Goal: Task Accomplishment & Management: Manage account settings

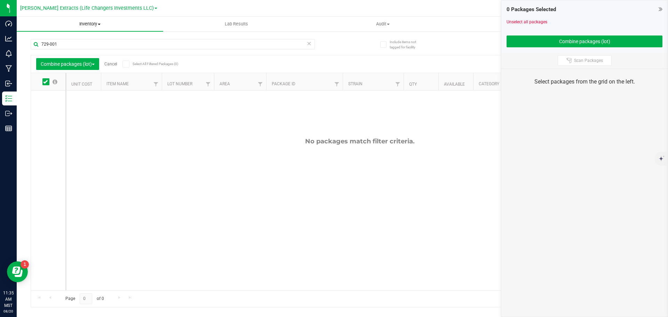
click at [99, 23] on span "Inventory" at bounding box center [90, 24] width 146 height 6
click at [51, 43] on span "All packages" at bounding box center [41, 42] width 48 height 6
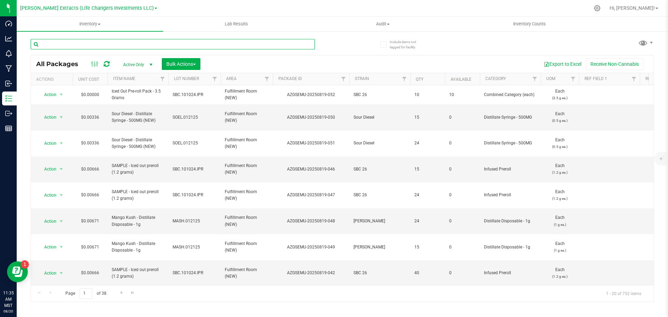
click at [87, 46] on input "text" at bounding box center [173, 44] width 284 height 10
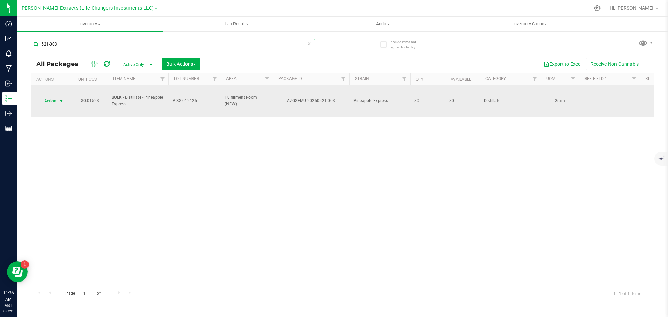
type input "521-003"
click at [55, 102] on span "Action" at bounding box center [47, 101] width 19 height 10
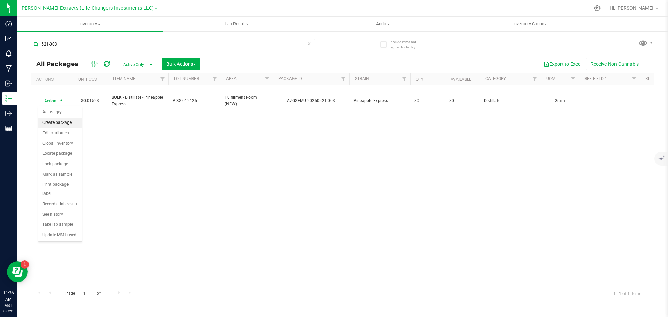
click at [64, 126] on li "Create package" at bounding box center [60, 123] width 44 height 10
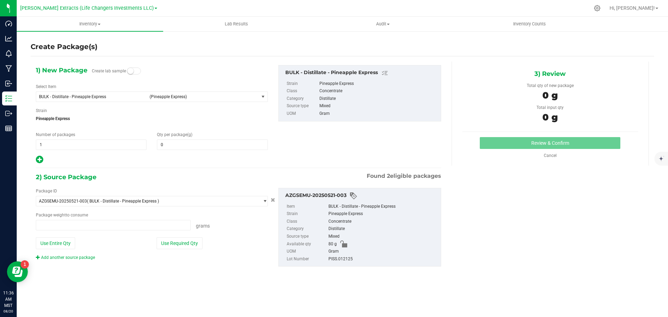
type input "0.0000"
type input "0.0000 g"
click at [73, 98] on span "BULK - Distillate - Pineapple Express" at bounding box center [92, 96] width 106 height 5
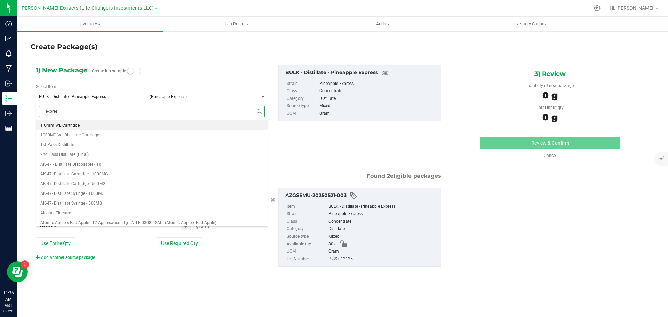
type input "express"
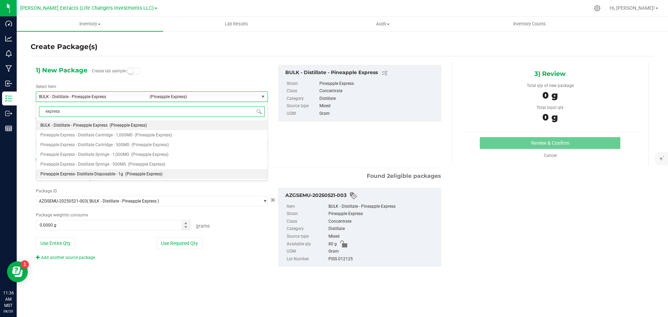
click at [116, 175] on span "Pineapple Express- Distillate Disposable - 1g" at bounding box center [81, 174] width 83 height 5
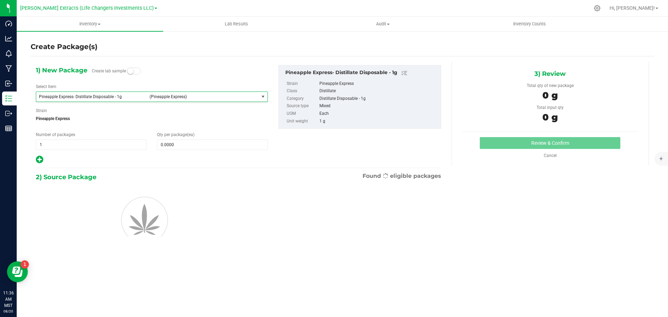
type input "0"
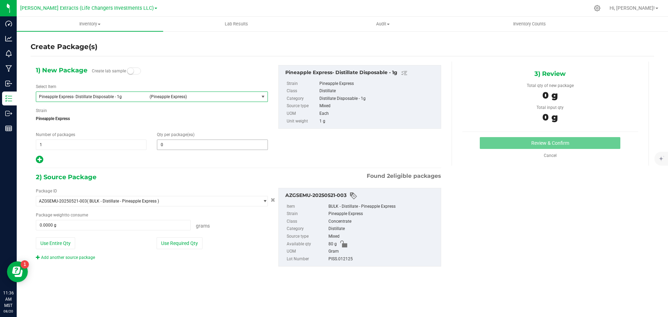
click at [212, 147] on span "0 0" at bounding box center [212, 144] width 111 height 10
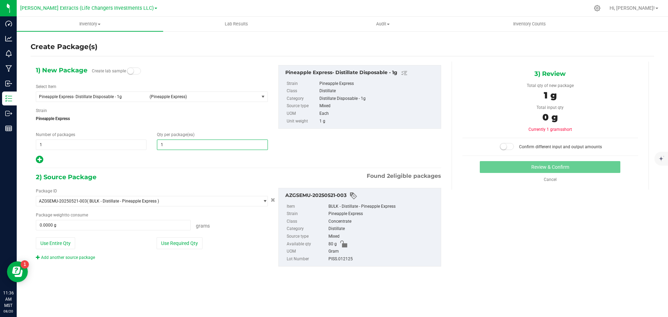
type input "10"
click at [184, 238] on button "Use Required Qty" at bounding box center [180, 243] width 46 height 12
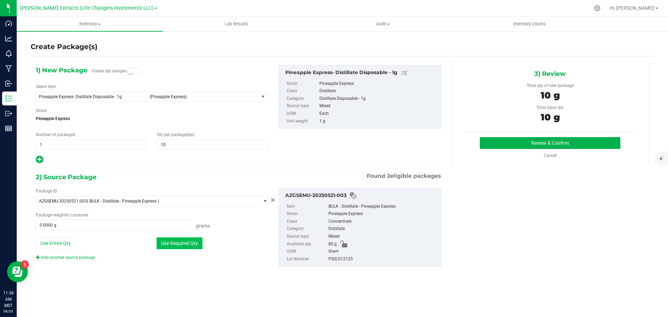
type input "10.0000 g"
click at [545, 144] on button "Review & Confirm" at bounding box center [550, 143] width 141 height 12
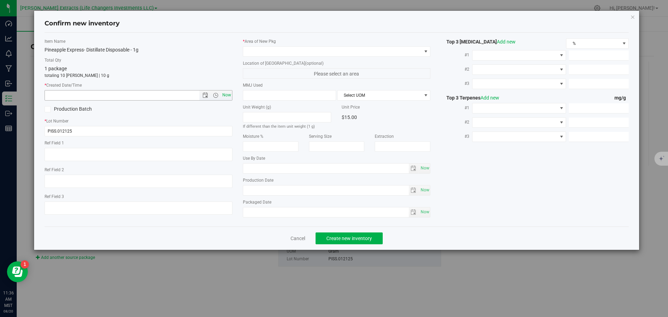
click at [229, 96] on span "Now" at bounding box center [227, 95] width 12 height 10
type input "[DATE] 11:36 AM"
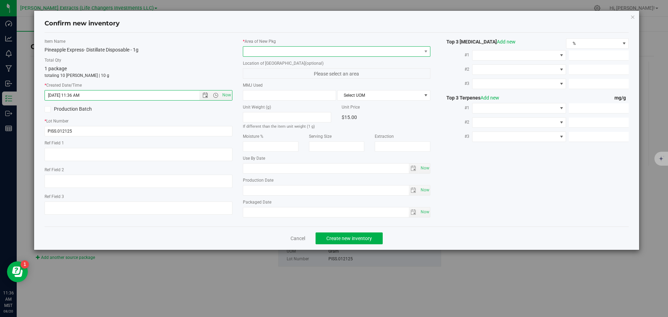
click at [254, 51] on span at bounding box center [332, 52] width 178 height 10
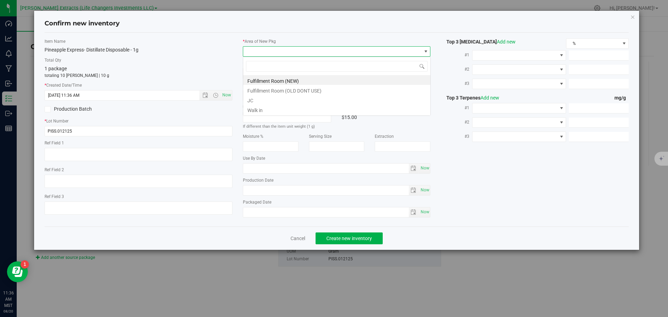
scroll to position [10, 188]
click at [264, 78] on li "Fulfillment Room (NEW)" at bounding box center [336, 80] width 187 height 10
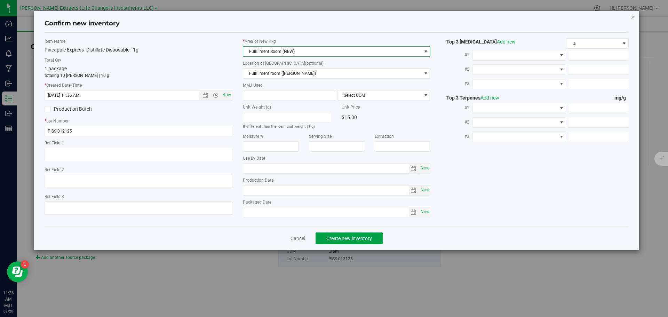
click at [336, 236] on span "Create new inventory" at bounding box center [349, 239] width 46 height 6
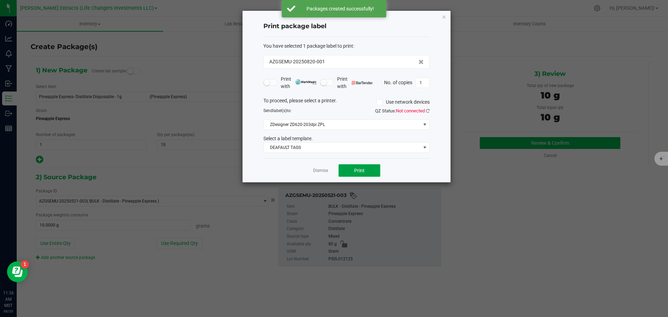
click at [362, 171] on span "Print" at bounding box center [359, 171] width 10 height 6
click at [444, 16] on icon "button" at bounding box center [443, 17] width 5 height 8
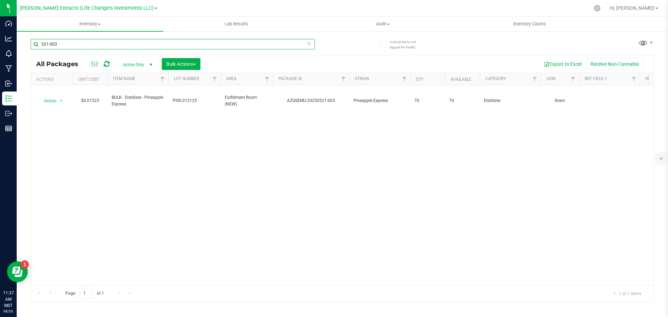
drag, startPoint x: 60, startPoint y: 43, endPoint x: 33, endPoint y: 34, distance: 27.9
click at [33, 35] on div "521-003" at bounding box center [187, 44] width 312 height 22
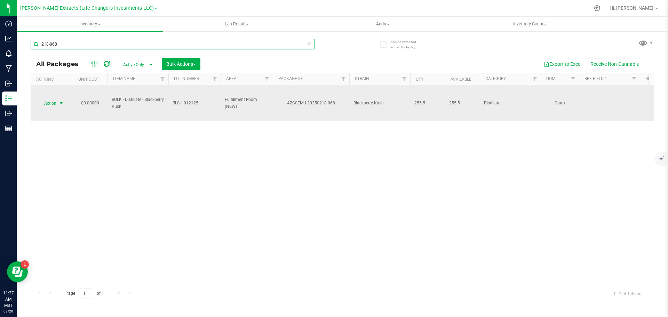
type input "218-068"
click at [49, 103] on span "Action" at bounding box center [47, 103] width 19 height 10
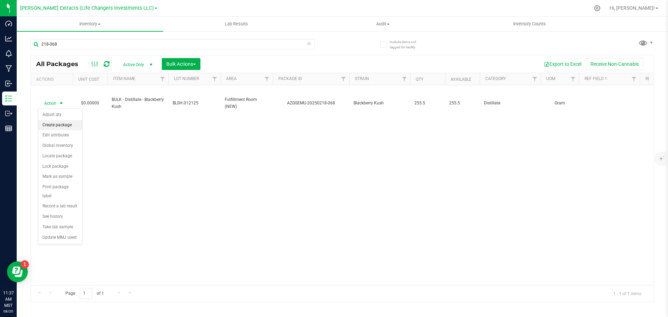
click at [68, 122] on li "Create package" at bounding box center [60, 125] width 44 height 10
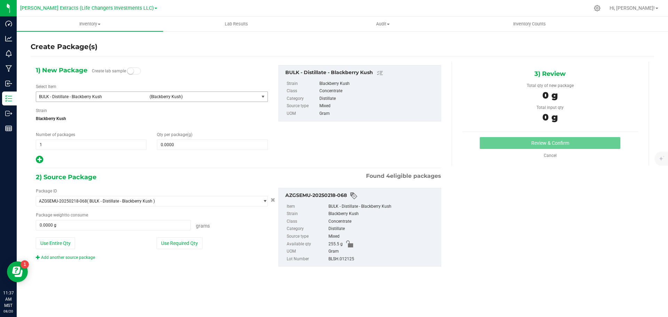
click at [73, 96] on span "BULK - Distillate - Blackberry Kush" at bounding box center [92, 96] width 106 height 5
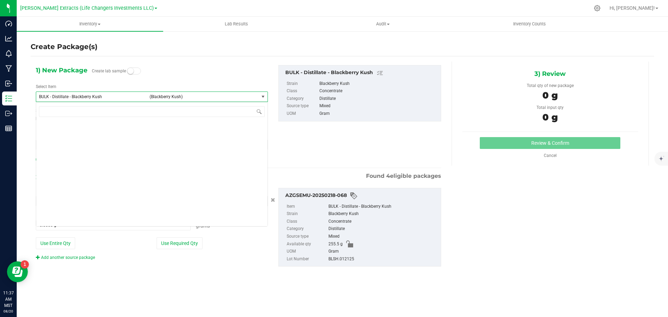
scroll to position [507, 0]
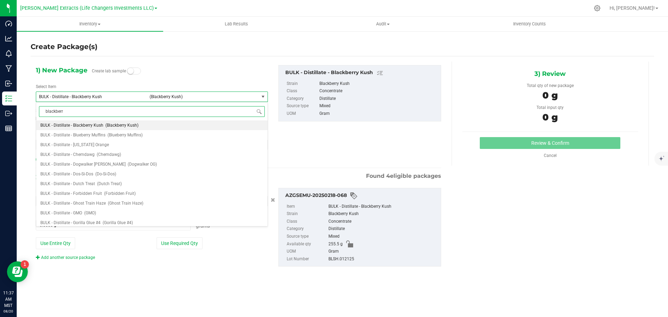
type input "blackberry"
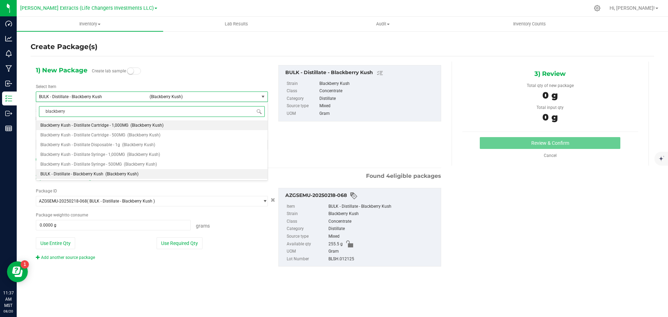
scroll to position [0, 0]
click at [100, 126] on span "Blackberry Kush - Distillate Cartridge - 1,000MG" at bounding box center [84, 125] width 88 height 5
type input "0"
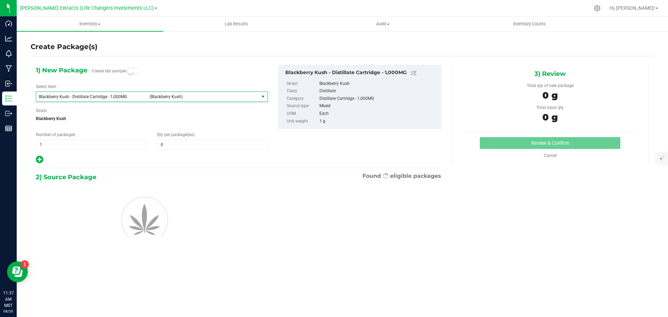
scroll to position [214, 0]
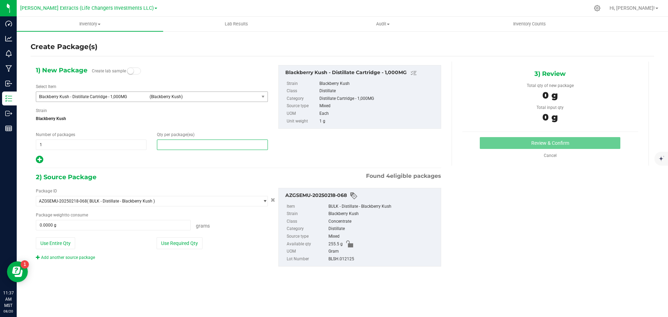
click at [233, 148] on span at bounding box center [212, 144] width 111 height 10
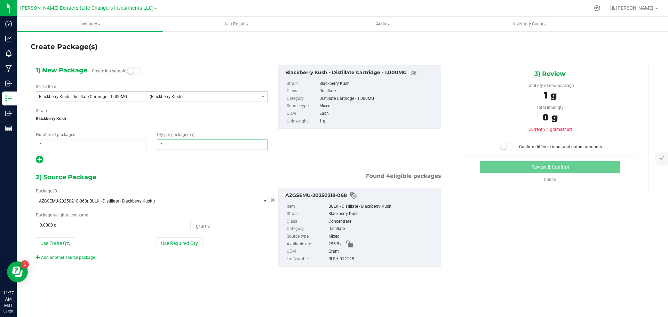
type input "10"
click at [193, 242] on button "Use Required Qty" at bounding box center [180, 243] width 46 height 12
type input "10.0000 g"
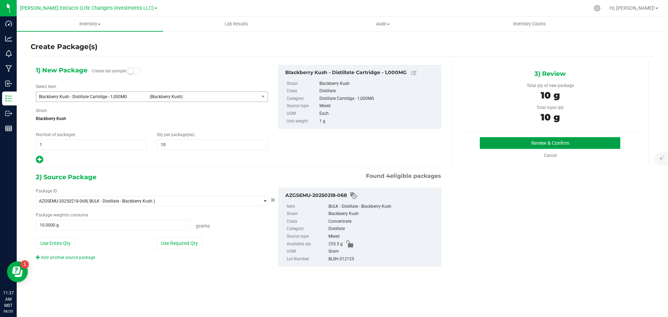
click at [532, 144] on button "Review & Confirm" at bounding box center [550, 143] width 141 height 12
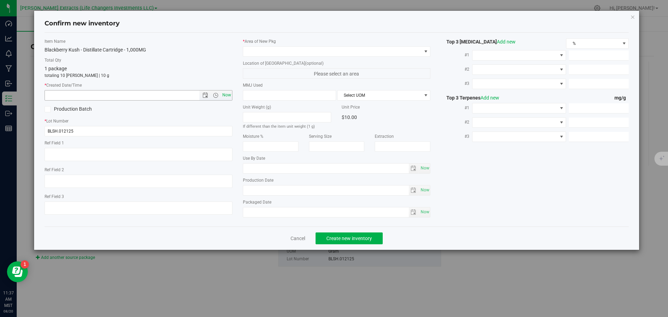
click at [229, 95] on span "Now" at bounding box center [227, 95] width 12 height 10
type input "[DATE] 11:37 AM"
click at [267, 51] on span at bounding box center [332, 52] width 178 height 10
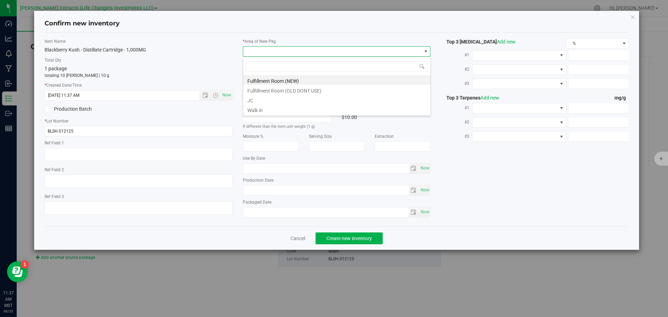
scroll to position [10, 188]
click at [264, 80] on li "Fulfillment Room (NEW)" at bounding box center [336, 80] width 187 height 10
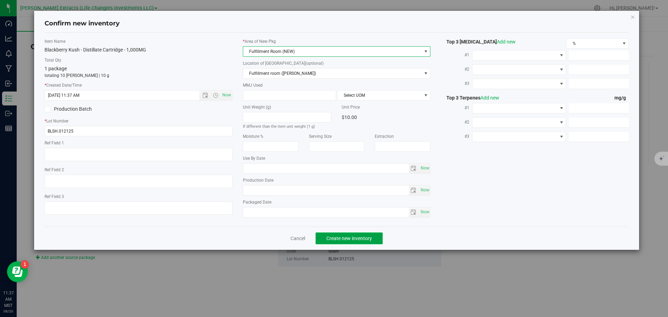
click at [326, 238] on span "Create new inventory" at bounding box center [349, 239] width 46 height 6
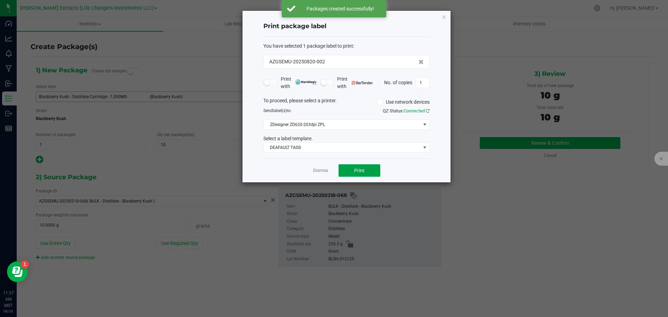
click at [369, 171] on button "Print" at bounding box center [359, 170] width 42 height 13
click at [444, 18] on icon "button" at bounding box center [443, 17] width 5 height 8
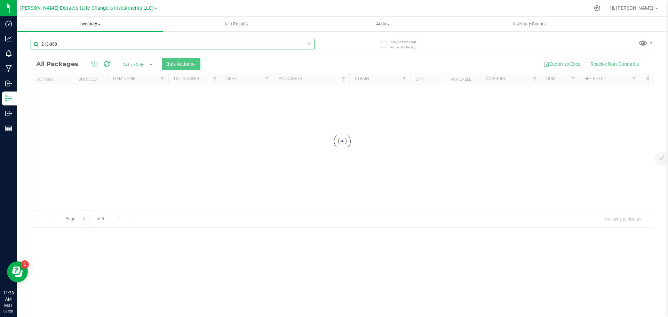
drag, startPoint x: 64, startPoint y: 45, endPoint x: 27, endPoint y: 26, distance: 41.7
click at [16, 39] on div "Dashboard Analytics Monitoring Manufacturing Inbound Inventory Outbound Reports…" at bounding box center [334, 158] width 668 height 317
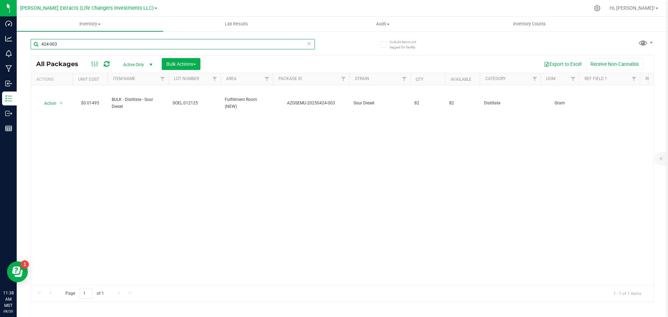
drag, startPoint x: 56, startPoint y: 44, endPoint x: 36, endPoint y: 35, distance: 22.2
click at [36, 38] on div "424-003" at bounding box center [187, 44] width 312 height 22
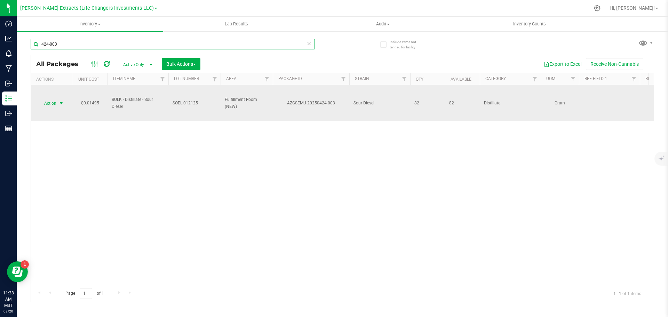
type input "424-003"
click at [51, 103] on span "Action" at bounding box center [47, 103] width 19 height 10
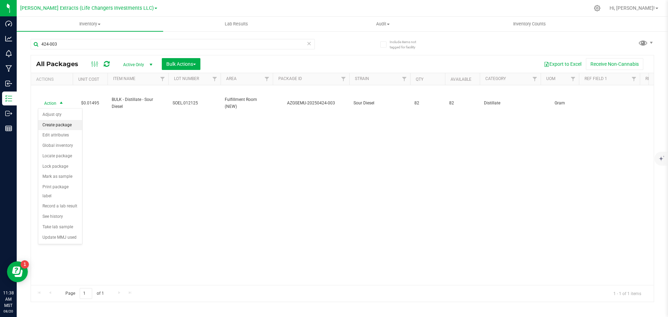
click at [55, 125] on li "Create package" at bounding box center [60, 125] width 44 height 10
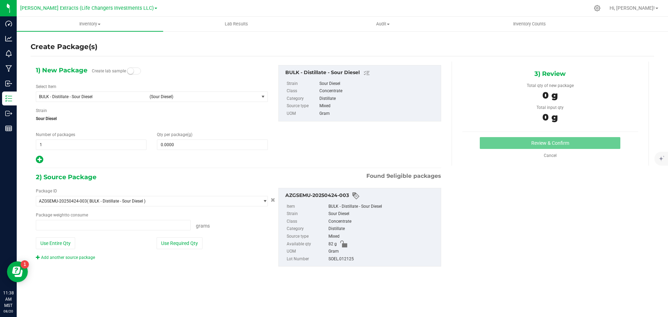
type input "0.0000 g"
click at [98, 97] on span "BULK - Distillate - Sour Diesel" at bounding box center [92, 96] width 106 height 5
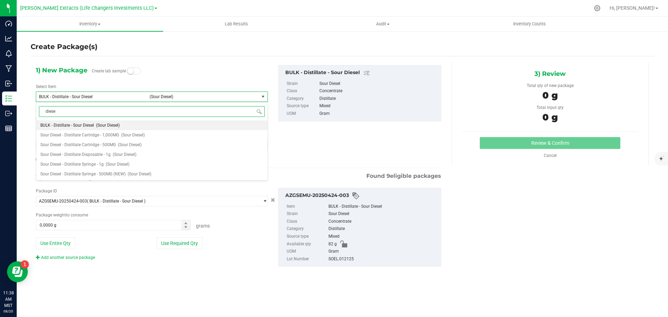
type input "diesel"
click at [106, 136] on span "Sour Diesel - Distillate Cartridge - 1,000MG" at bounding box center [79, 135] width 79 height 5
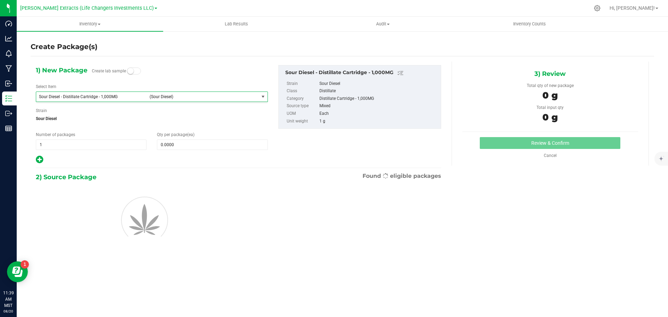
type input "0"
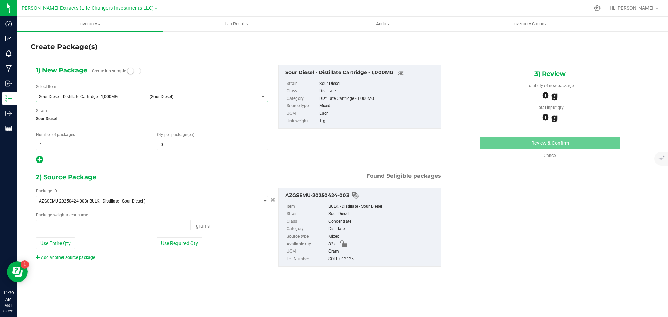
type input "0.0000 g"
click at [96, 96] on span "Sour Diesel - Distillate Cartridge - 1,000MG" at bounding box center [92, 96] width 106 height 5
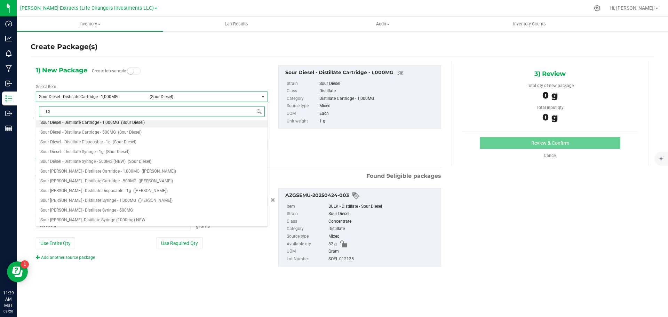
scroll to position [0, 0]
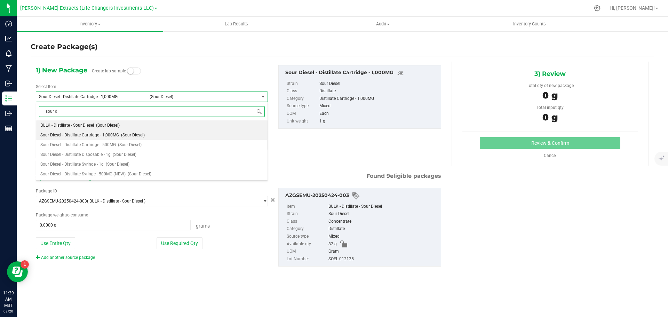
type input "sour di"
click at [129, 156] on span "(Sour Diesel)" at bounding box center [125, 154] width 24 height 5
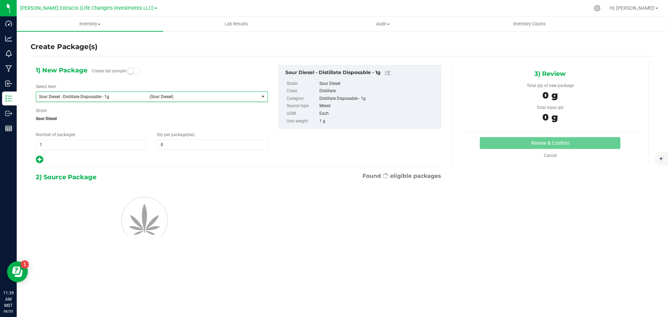
type input "0"
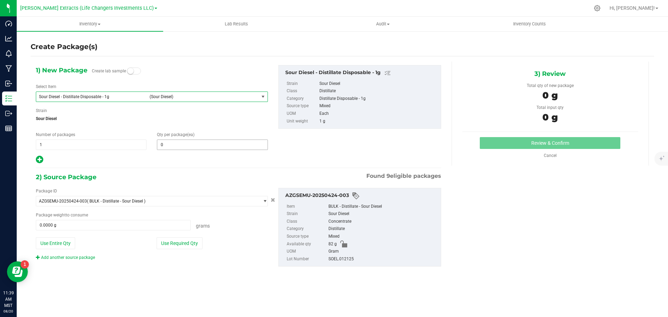
click at [168, 148] on span "0 0" at bounding box center [212, 144] width 111 height 10
type input "10"
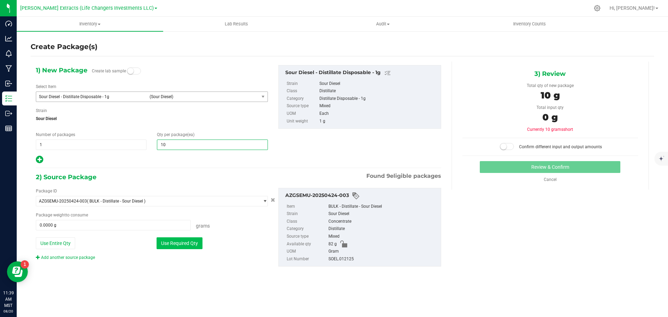
type input "10"
click at [183, 241] on button "Use Required Qty" at bounding box center [180, 243] width 46 height 12
type input "10.0000 g"
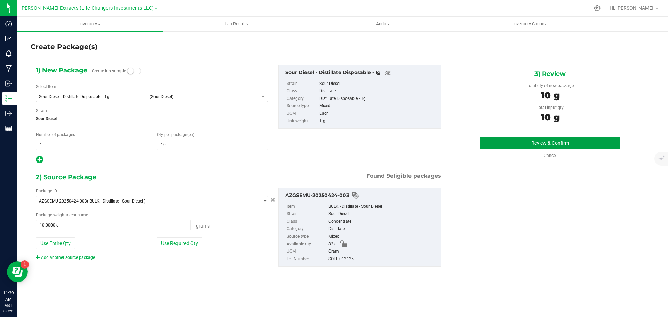
click at [579, 142] on button "Review & Confirm" at bounding box center [550, 143] width 141 height 12
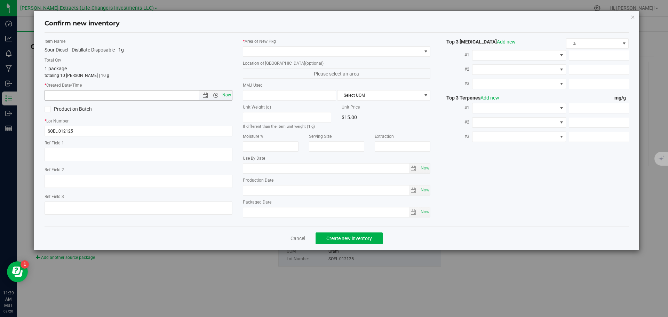
click at [224, 95] on span "Now" at bounding box center [227, 95] width 12 height 10
type input "[DATE] 11:39 AM"
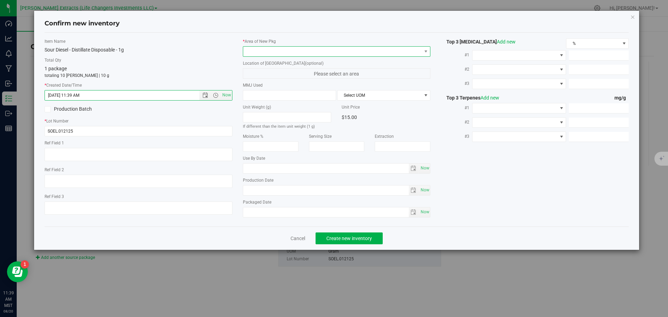
click at [265, 51] on span at bounding box center [332, 52] width 178 height 10
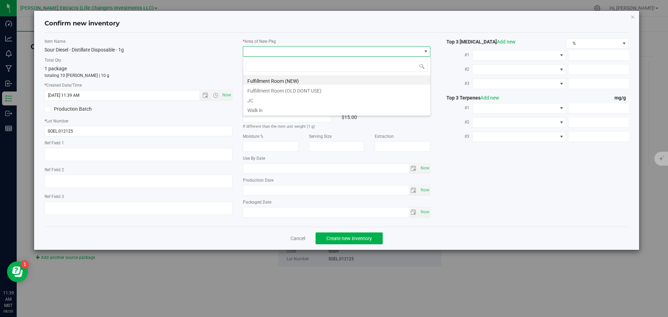
scroll to position [10, 188]
click at [271, 82] on li "Fulfillment Room (NEW)" at bounding box center [336, 80] width 187 height 10
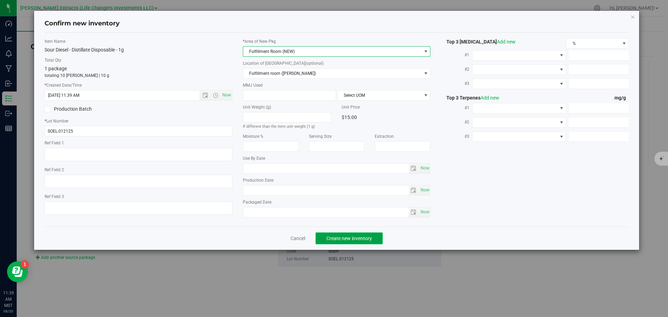
click at [360, 233] on button "Create new inventory" at bounding box center [349, 238] width 67 height 12
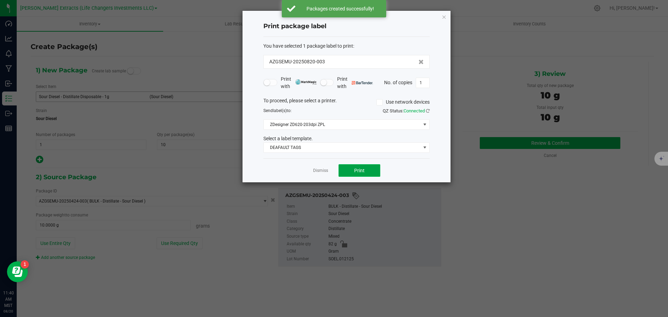
click at [369, 170] on button "Print" at bounding box center [359, 170] width 42 height 13
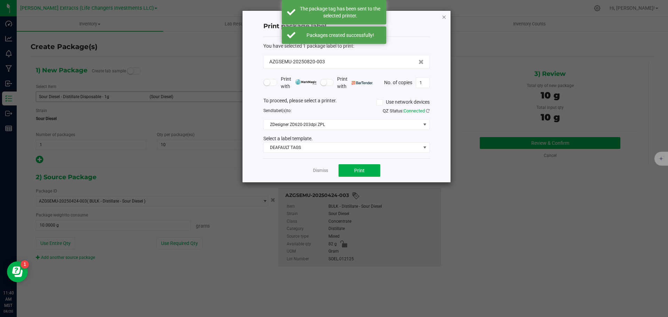
click at [444, 18] on icon "button" at bounding box center [443, 17] width 5 height 8
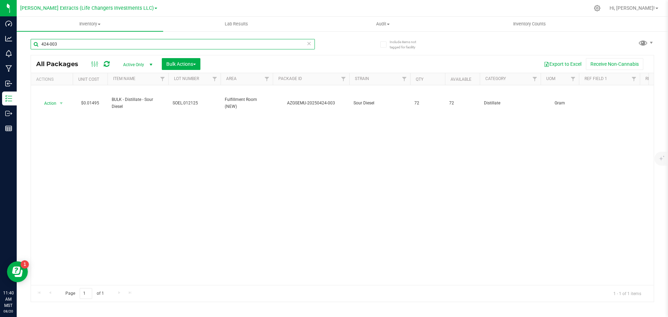
drag, startPoint x: 56, startPoint y: 43, endPoint x: 39, endPoint y: 35, distance: 19.3
click at [37, 40] on input "424-003" at bounding box center [173, 44] width 284 height 10
click at [79, 44] on input "424-003" at bounding box center [173, 44] width 284 height 10
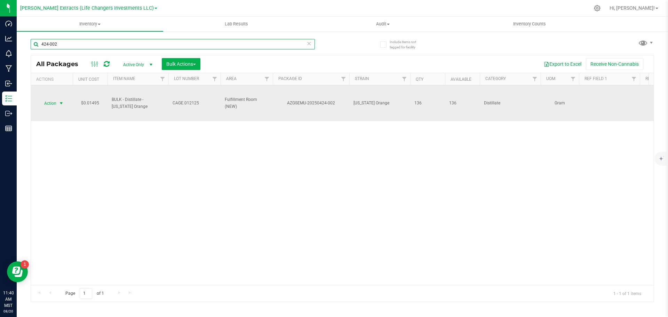
type input "424-002"
click at [50, 101] on span "Action" at bounding box center [47, 103] width 19 height 10
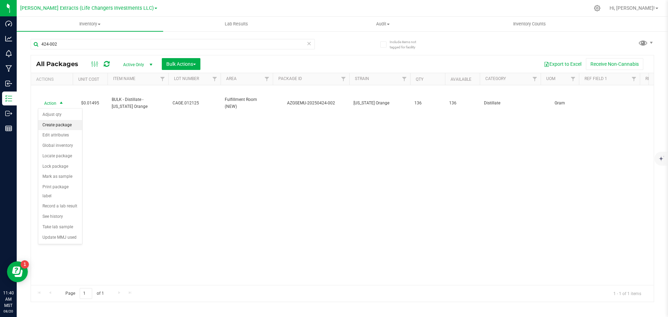
click at [63, 122] on li "Create package" at bounding box center [60, 125] width 44 height 10
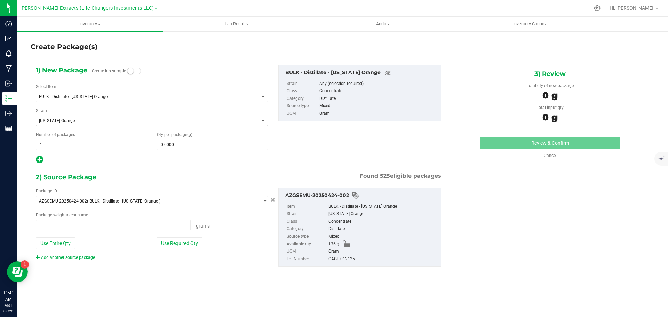
type input "0.0000 g"
click at [94, 97] on span "BULK - Distillate - [US_STATE] Orange" at bounding box center [143, 96] width 208 height 5
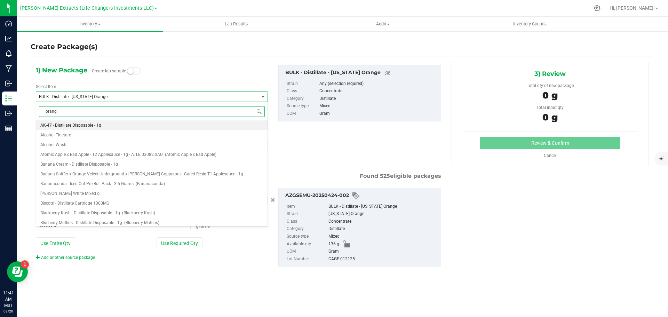
type input "orange"
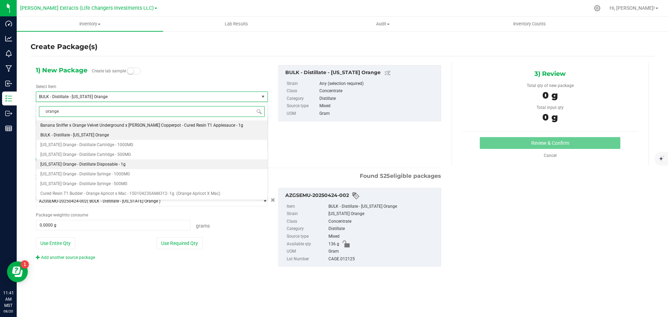
click at [97, 163] on span "[US_STATE] Orange - Distillate Disposable - 1g" at bounding box center [82, 164] width 85 height 5
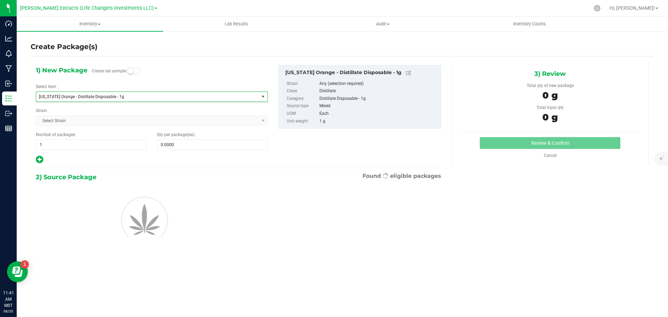
type input "0"
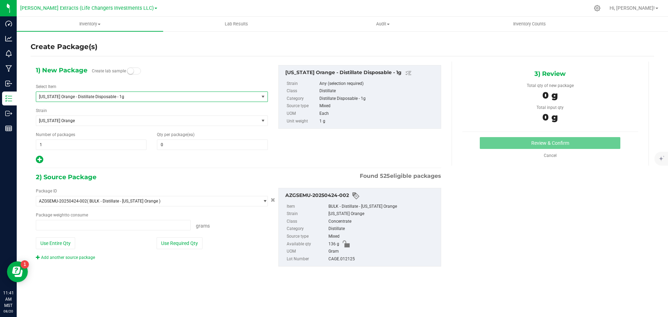
type input "0.0000 g"
click at [214, 146] on span "0 0" at bounding box center [212, 144] width 111 height 10
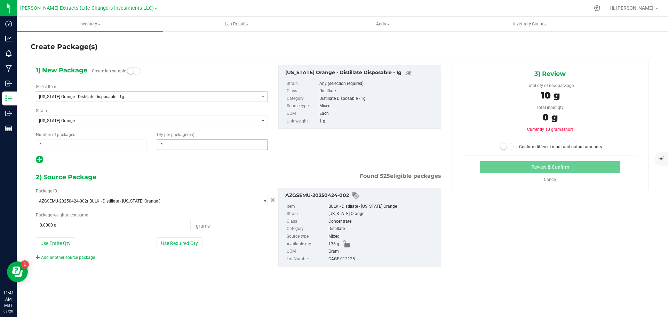
type input "10"
drag, startPoint x: 39, startPoint y: 143, endPoint x: 27, endPoint y: 138, distance: 12.0
click at [29, 139] on div "Create Package(s) 1) New Package Create lab sample Select Item [US_STATE] Orang…" at bounding box center [342, 139] width 651 height 217
type input "2"
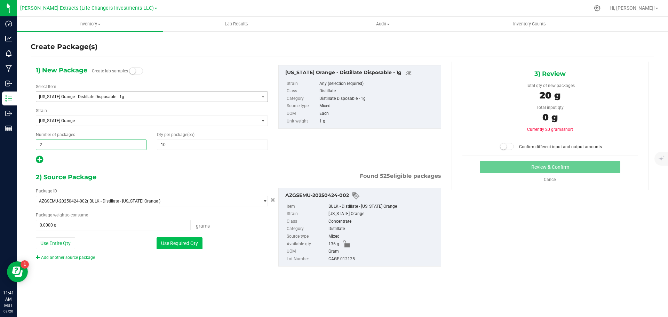
type input "2"
click at [194, 241] on button "Use Required Qty" at bounding box center [180, 243] width 46 height 12
type input "20.0000 g"
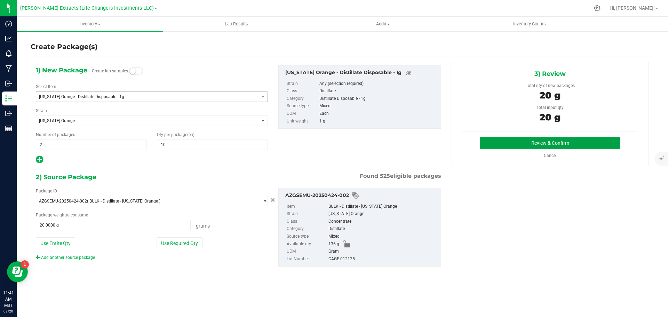
click at [540, 144] on button "Review & Confirm" at bounding box center [550, 143] width 141 height 12
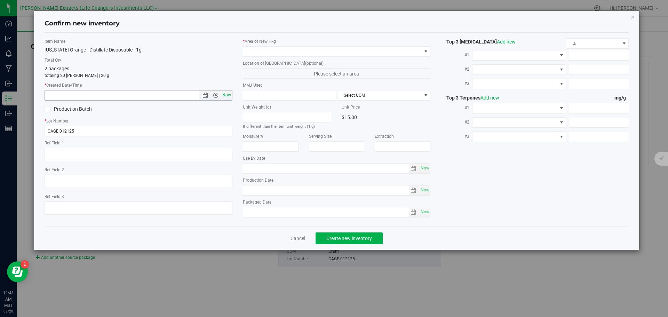
click at [224, 96] on span "Now" at bounding box center [227, 95] width 12 height 10
type input "[DATE] 11:41 AM"
click at [250, 50] on span at bounding box center [332, 52] width 178 height 10
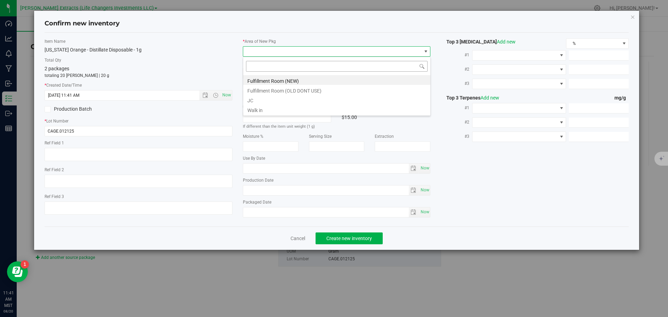
scroll to position [10, 188]
click at [263, 80] on li "Fulfillment Room (NEW)" at bounding box center [336, 80] width 187 height 10
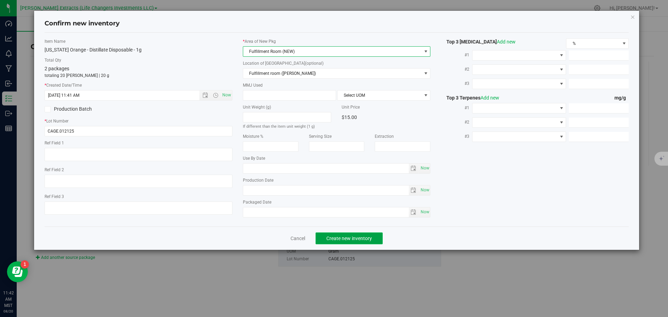
click at [341, 237] on span "Create new inventory" at bounding box center [349, 239] width 46 height 6
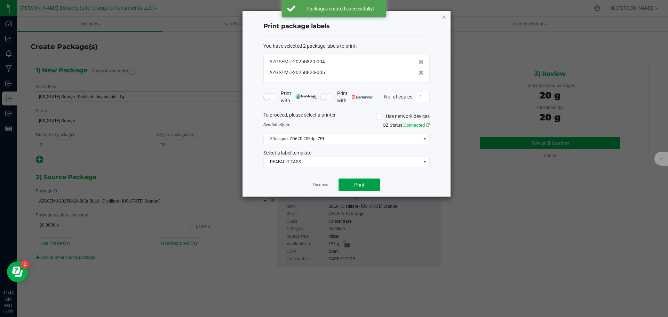
click at [365, 187] on button "Print" at bounding box center [359, 184] width 42 height 13
click at [444, 15] on icon "button" at bounding box center [443, 17] width 5 height 8
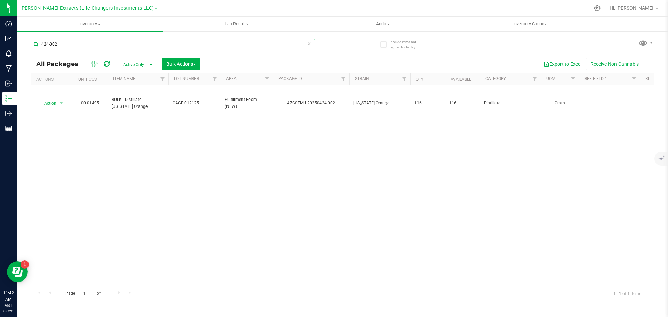
drag, startPoint x: 59, startPoint y: 42, endPoint x: 17, endPoint y: 46, distance: 42.0
click at [17, 46] on div "Include items not tagged for facility 424-002 All Packages Active Only Active O…" at bounding box center [342, 137] width 651 height 212
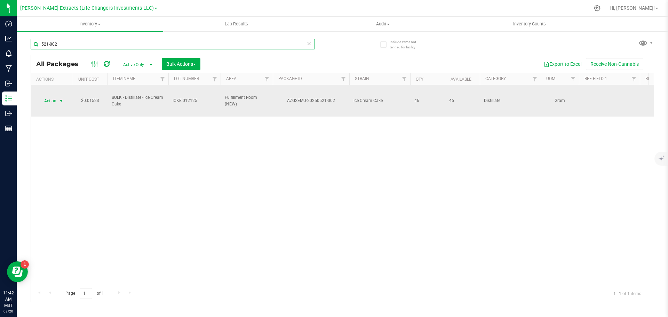
type input "521-002"
click at [51, 100] on span "Action" at bounding box center [47, 101] width 19 height 10
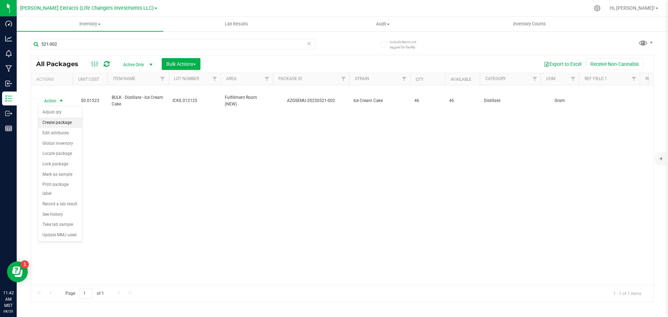
click at [56, 121] on li "Create package" at bounding box center [60, 123] width 44 height 10
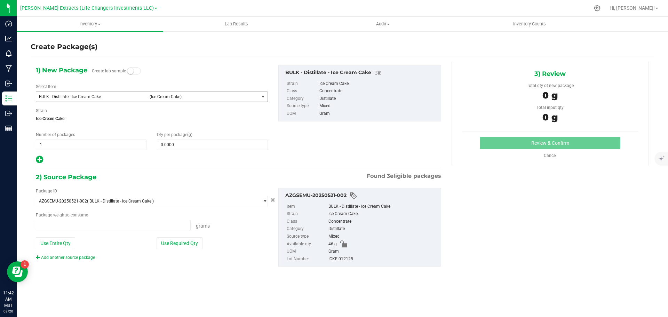
type input "0.0000 g"
click at [67, 97] on span "BULK - Distillate - Ice Cream Cake" at bounding box center [92, 96] width 106 height 5
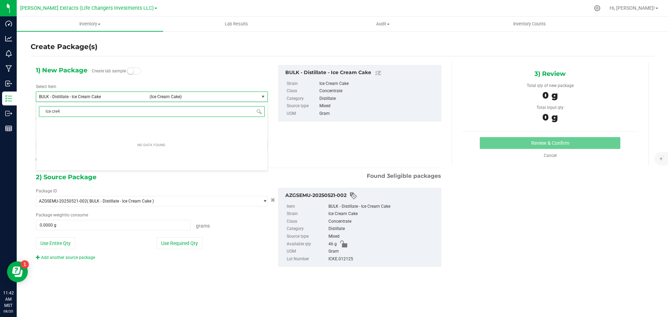
type input "ice cre"
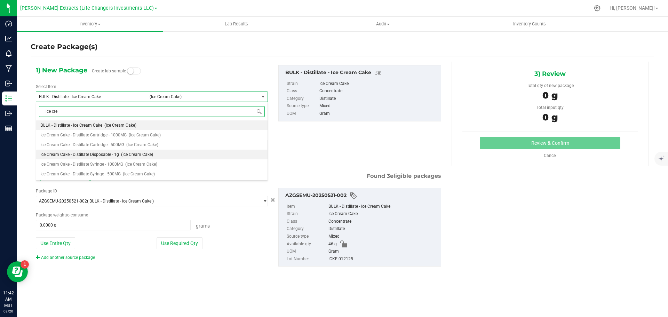
click at [112, 156] on span "Ice Cream Cake - Distillate Disposable - 1g" at bounding box center [79, 154] width 79 height 5
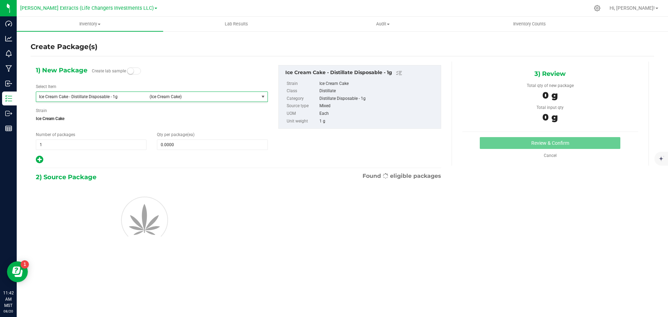
type input "0"
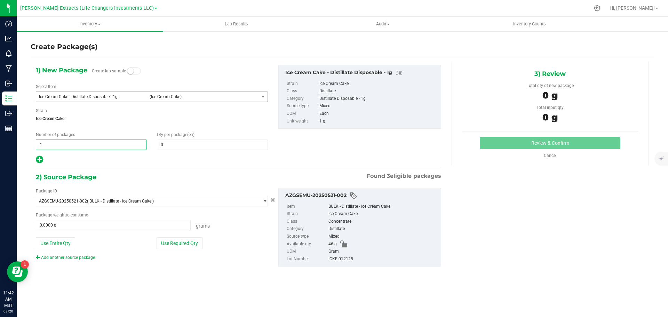
drag, startPoint x: 46, startPoint y: 144, endPoint x: 23, endPoint y: 140, distance: 23.1
click at [23, 140] on div "Create Package(s) 1) New Package Create lab sample Select Item Ice Cream Cake -…" at bounding box center [342, 139] width 651 height 217
type input "2"
click at [187, 148] on input "0" at bounding box center [212, 145] width 110 height 10
type input "2"
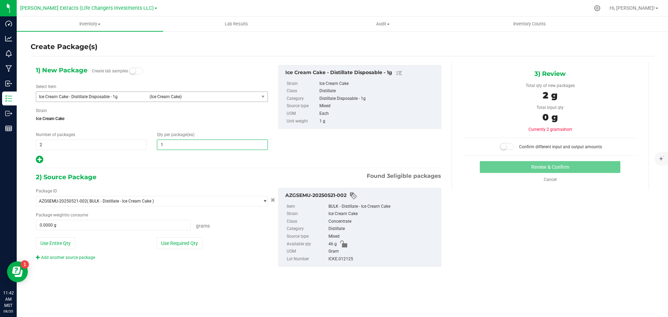
type input "10"
click at [195, 243] on button "Use Required Qty" at bounding box center [180, 243] width 46 height 12
type input "20.0000 g"
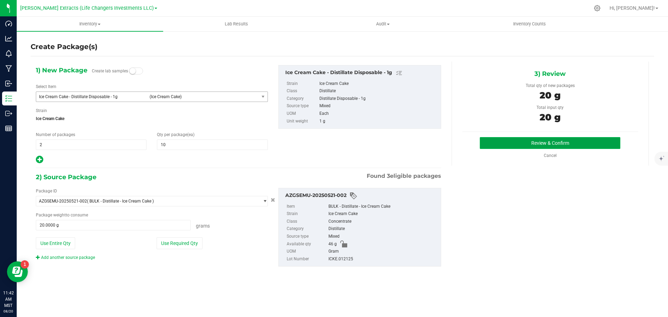
click at [521, 142] on button "Review & Confirm" at bounding box center [550, 143] width 141 height 12
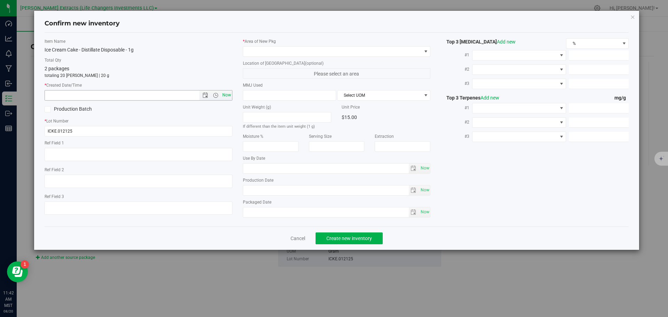
click at [224, 94] on span "Now" at bounding box center [227, 95] width 12 height 10
type input "[DATE] 11:42 AM"
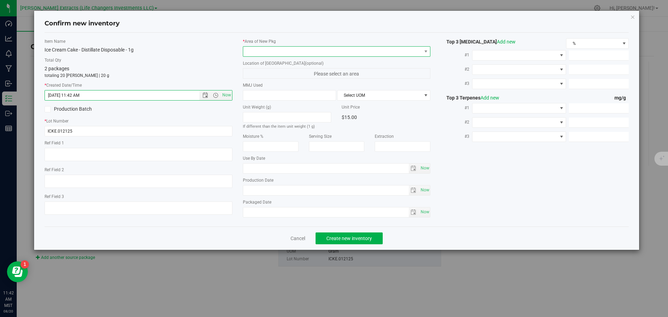
click at [248, 49] on span at bounding box center [332, 52] width 178 height 10
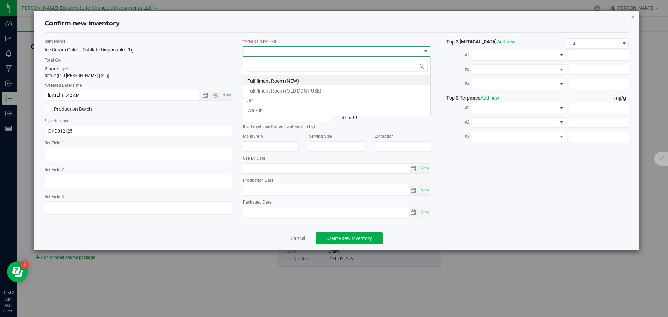
scroll to position [10, 188]
click at [272, 80] on li "Fulfillment Room (NEW)" at bounding box center [336, 80] width 187 height 10
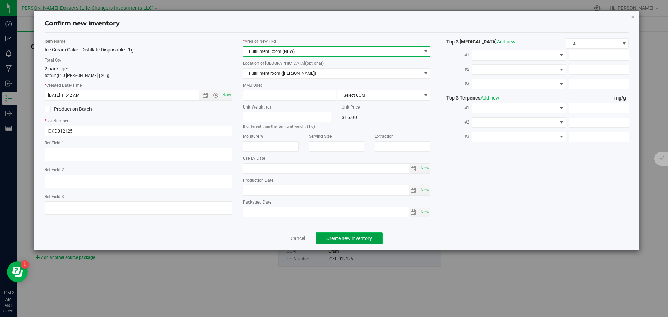
click at [354, 243] on button "Create new inventory" at bounding box center [349, 238] width 67 height 12
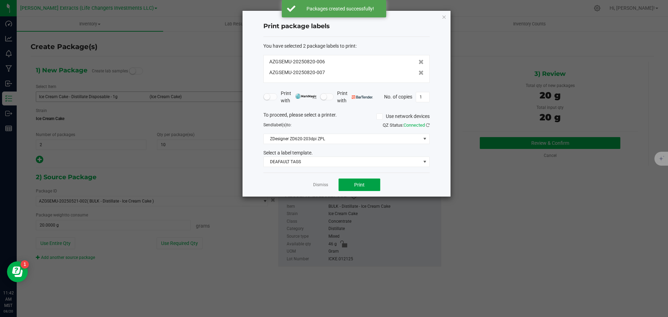
click at [363, 185] on button "Print" at bounding box center [359, 184] width 42 height 13
click at [443, 17] on icon "button" at bounding box center [443, 17] width 5 height 8
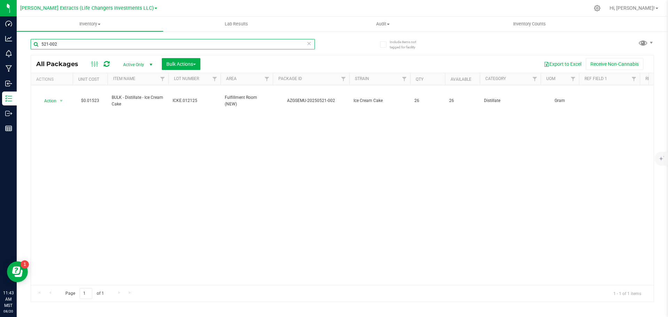
drag, startPoint x: 62, startPoint y: 43, endPoint x: 37, endPoint y: 40, distance: 25.2
click at [39, 40] on input "521-002" at bounding box center [173, 44] width 284 height 10
type input "425-101"
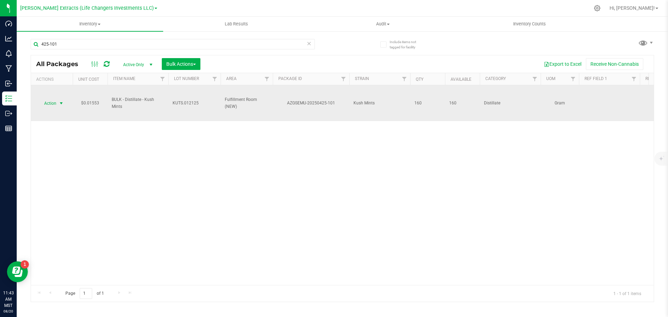
click at [59, 103] on span "select" at bounding box center [61, 104] width 6 height 6
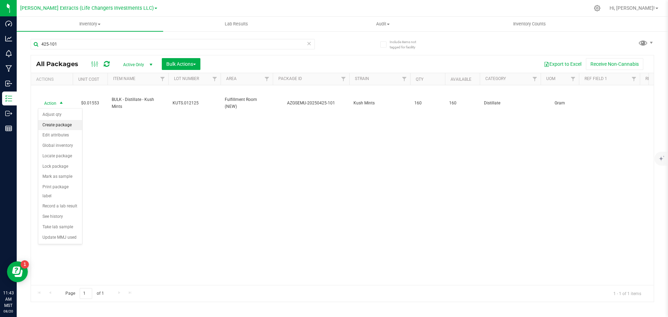
click at [57, 125] on li "Create package" at bounding box center [60, 125] width 44 height 10
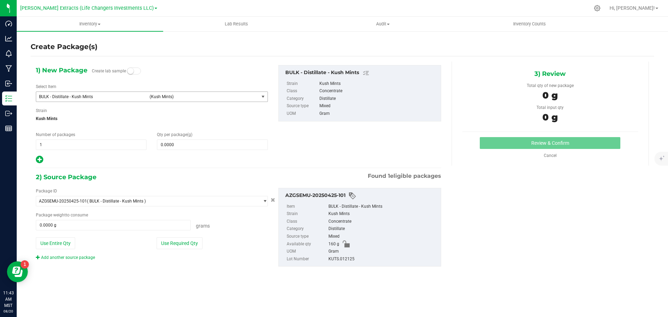
click at [79, 97] on span "BULK - Distillate - Kush Mints" at bounding box center [92, 96] width 106 height 5
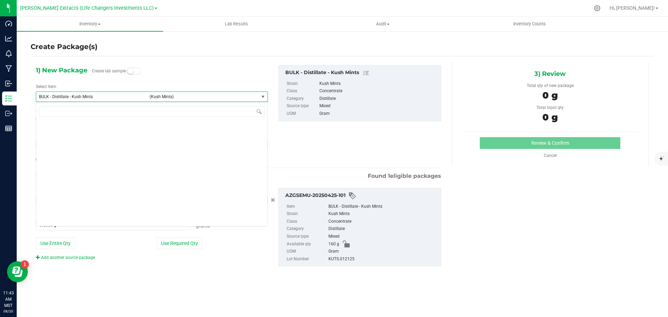
scroll to position [662, 0]
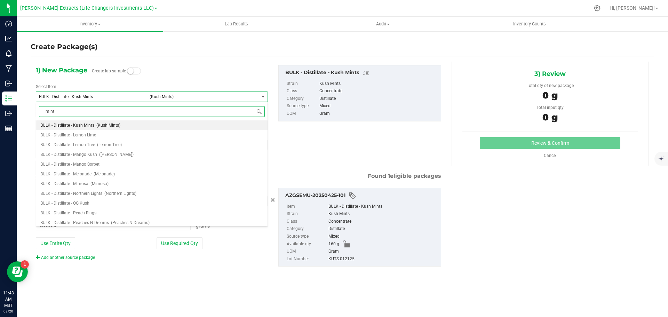
type input "mints"
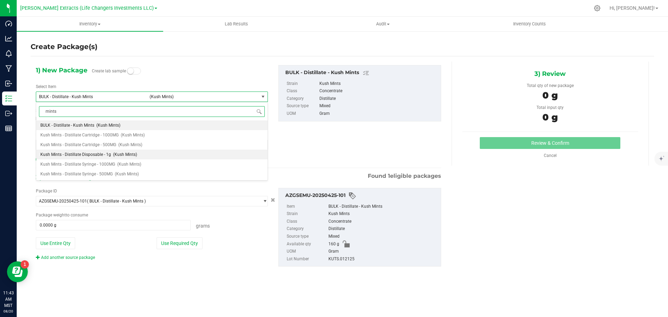
click at [99, 151] on li "Kush Mints - Distillate Disposable - 1g (Kush Mints)" at bounding box center [151, 155] width 231 height 10
type input "0"
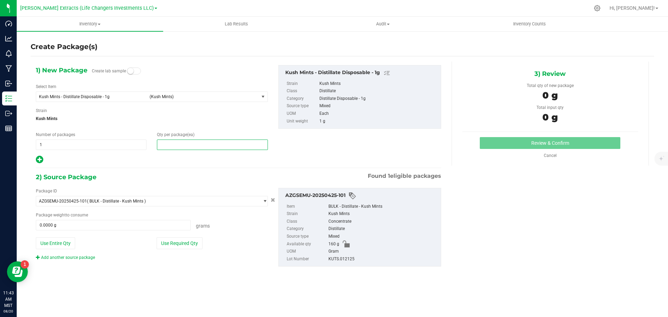
click at [226, 145] on span at bounding box center [212, 144] width 111 height 10
type input "10"
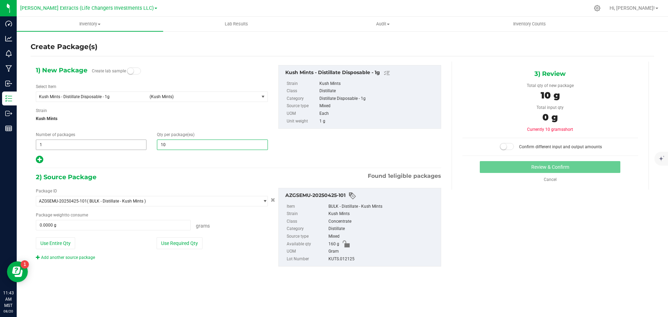
type input "10"
drag, startPoint x: 40, startPoint y: 142, endPoint x: 33, endPoint y: 141, distance: 7.1
click at [33, 141] on div "Number of packages 1 1" at bounding box center [91, 140] width 121 height 18
drag, startPoint x: 49, startPoint y: 141, endPoint x: 33, endPoint y: 141, distance: 16.0
click at [33, 142] on div "Number of packages 1 1" at bounding box center [91, 140] width 121 height 18
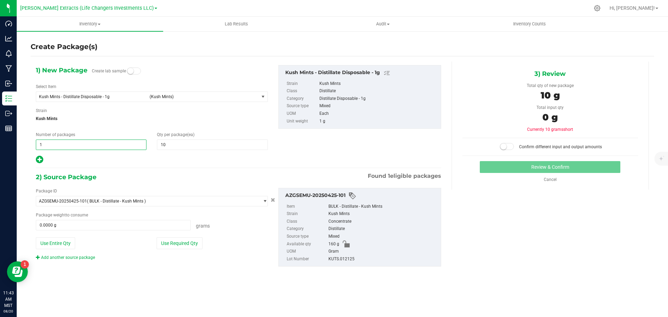
type input "2"
click at [178, 246] on button "Use Required Qty" at bounding box center [180, 243] width 46 height 12
type input "20.0000 g"
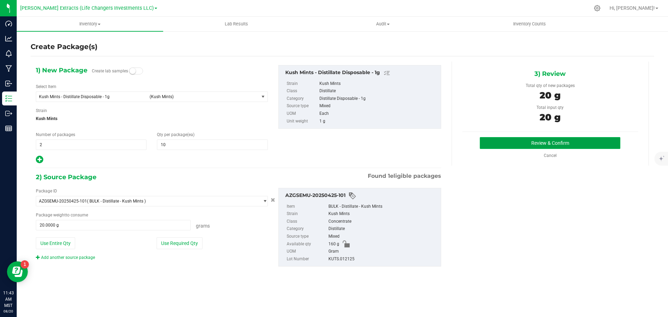
click at [555, 141] on button "Review & Confirm" at bounding box center [550, 143] width 141 height 12
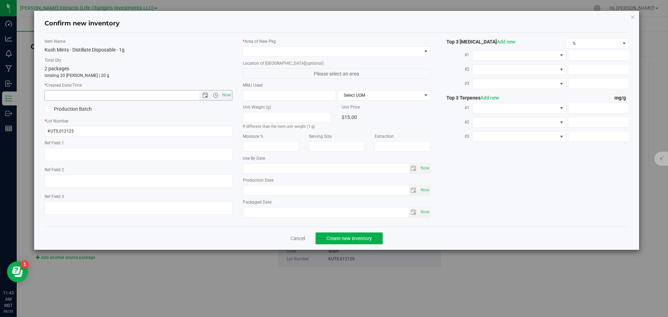
drag, startPoint x: 226, startPoint y: 93, endPoint x: 229, endPoint y: 88, distance: 5.9
click at [226, 93] on span "Now" at bounding box center [227, 95] width 12 height 10
type input "[DATE] 11:43 AM"
click at [251, 50] on span at bounding box center [332, 52] width 178 height 10
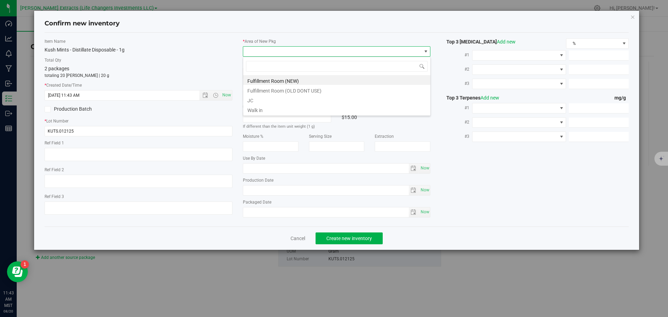
scroll to position [10, 188]
click at [254, 79] on li "Fulfillment Room (NEW)" at bounding box center [336, 80] width 187 height 10
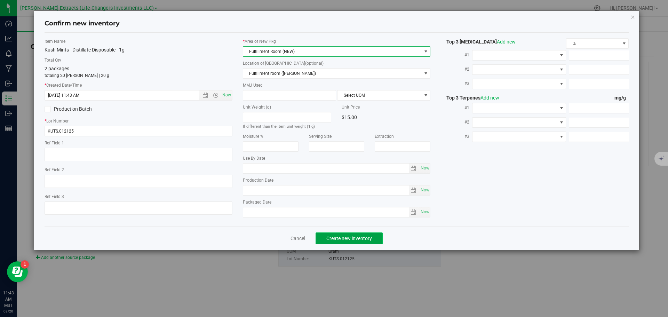
click at [343, 237] on span "Create new inventory" at bounding box center [349, 239] width 46 height 6
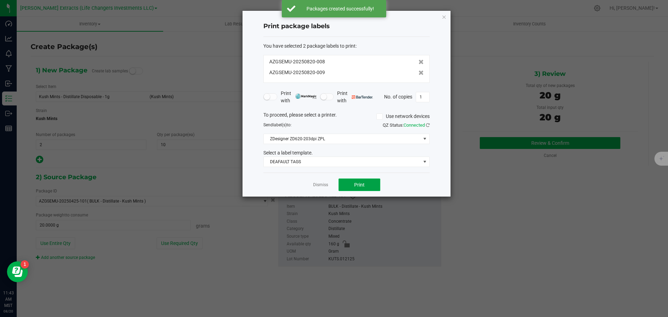
click at [356, 186] on span "Print" at bounding box center [359, 185] width 10 height 6
click at [445, 16] on icon "button" at bounding box center [443, 17] width 5 height 8
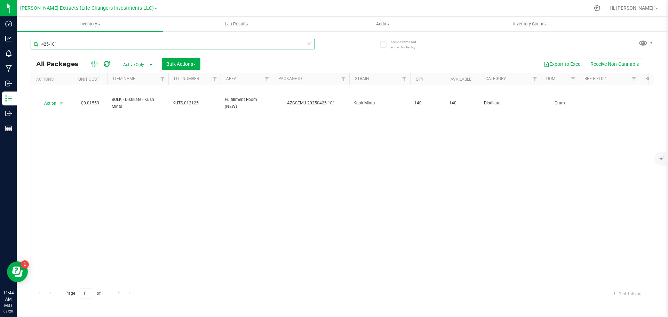
drag, startPoint x: 55, startPoint y: 43, endPoint x: 34, endPoint y: 34, distance: 22.9
click at [30, 41] on div "Include items not tagged for facility 425-101 All Packages Active Only Active O…" at bounding box center [342, 137] width 651 height 212
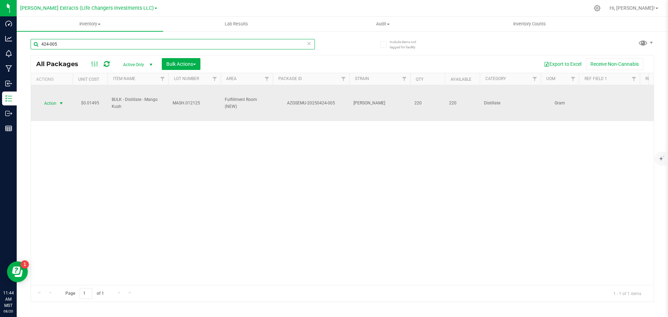
type input "424-005"
click at [55, 103] on span "Action" at bounding box center [47, 103] width 19 height 10
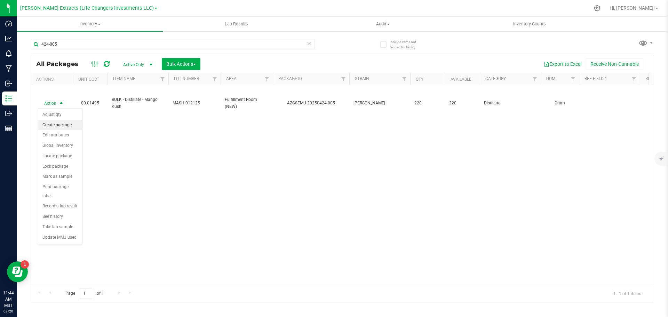
click at [59, 124] on li "Create package" at bounding box center [60, 125] width 44 height 10
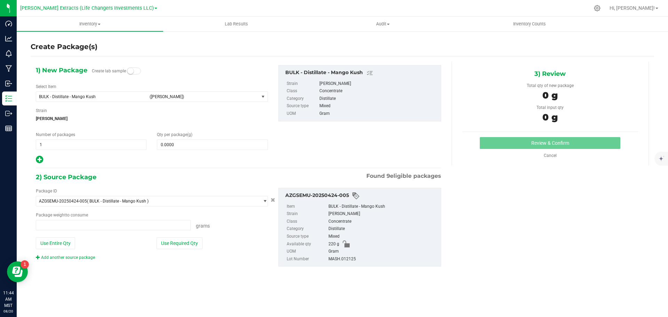
type input "0.0000 g"
click at [63, 95] on span "BULK - Distillate - Mango Kush" at bounding box center [92, 96] width 106 height 5
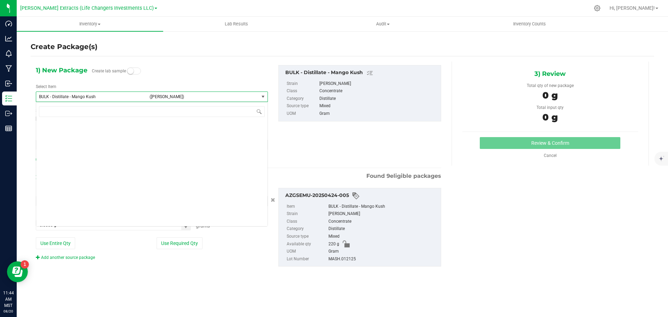
scroll to position [692, 0]
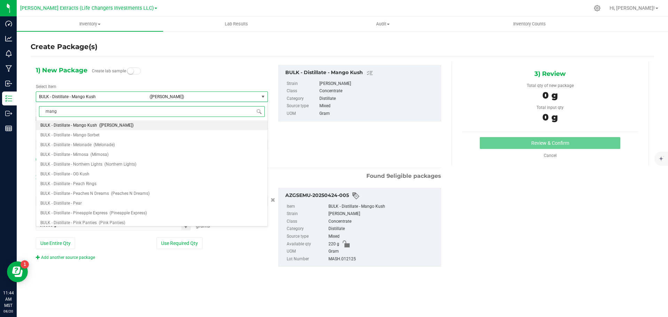
type input "mango"
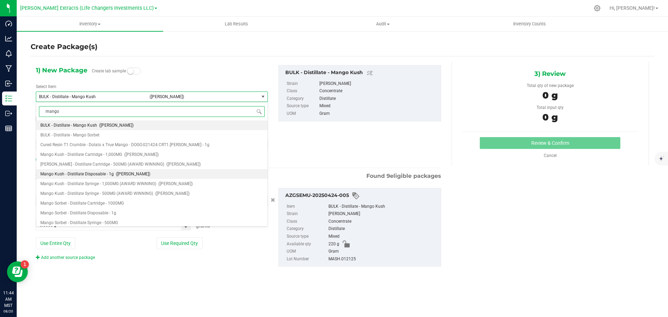
click at [89, 172] on span "Mango Kush - Distillate Disposable - 1g" at bounding box center [76, 174] width 73 height 5
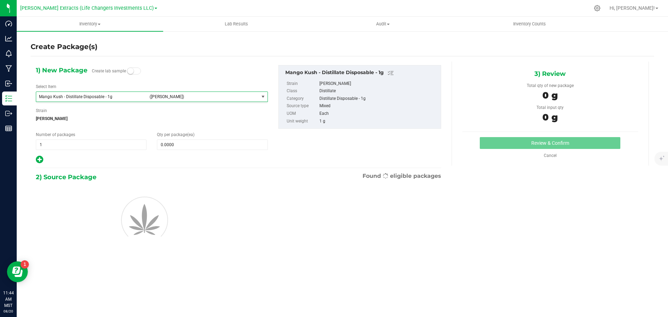
type input "0"
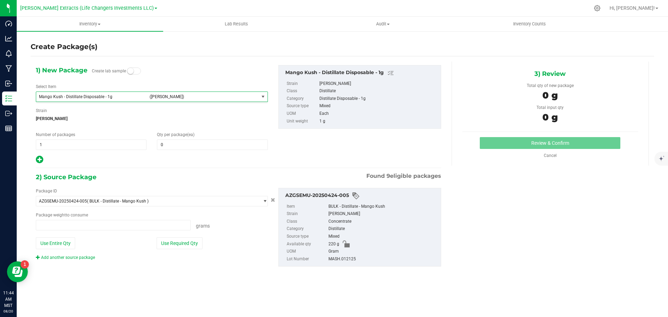
type input "0.0000 g"
click at [200, 146] on span at bounding box center [212, 144] width 111 height 10
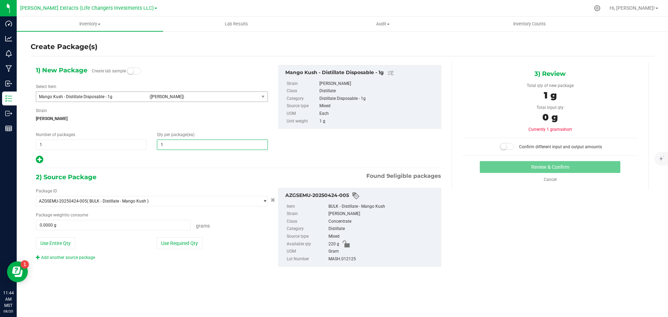
type input "10"
drag, startPoint x: 55, startPoint y: 144, endPoint x: 37, endPoint y: 143, distance: 17.8
click at [37, 143] on span "1 1" at bounding box center [91, 144] width 111 height 10
type input "3"
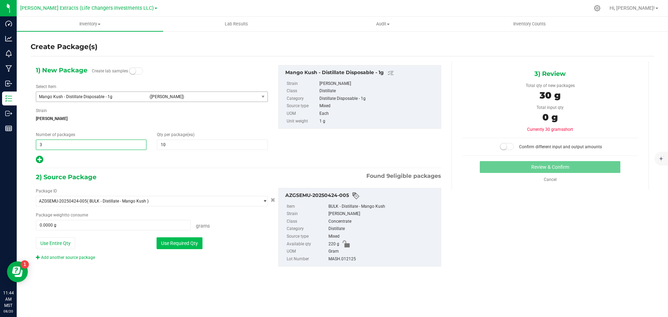
type input "3"
click at [163, 243] on button "Use Required Qty" at bounding box center [180, 243] width 46 height 12
type input "30.0000 g"
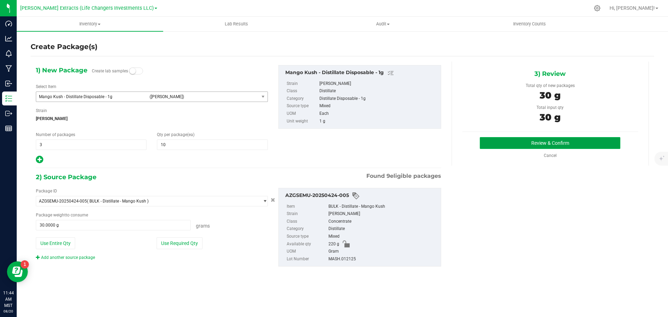
click at [548, 145] on button "Review & Confirm" at bounding box center [550, 143] width 141 height 12
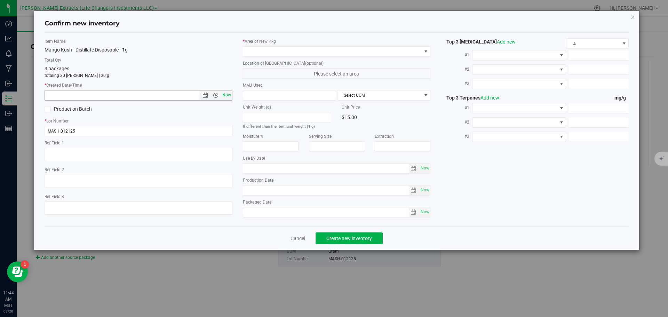
click at [224, 94] on span "Now" at bounding box center [227, 95] width 12 height 10
type input "[DATE] 11:44 AM"
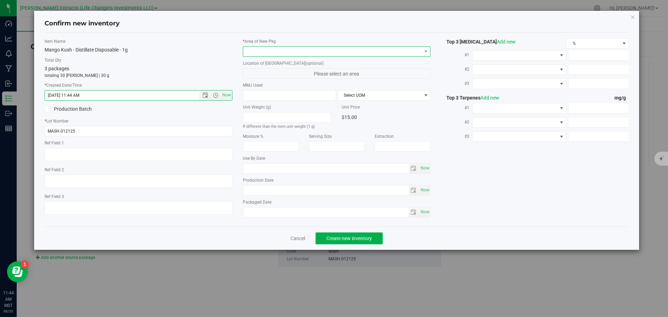
click at [273, 47] on span at bounding box center [332, 52] width 178 height 10
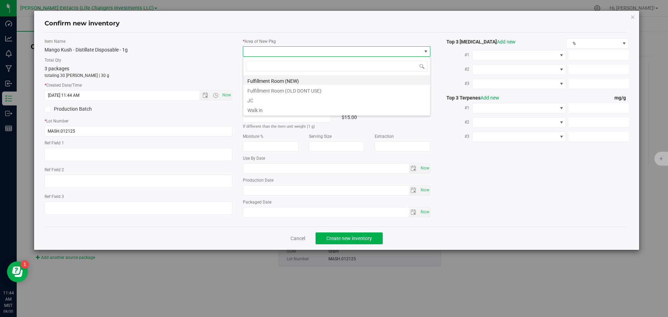
scroll to position [10, 188]
click at [287, 81] on li "Fulfillment Room (NEW)" at bounding box center [336, 80] width 187 height 10
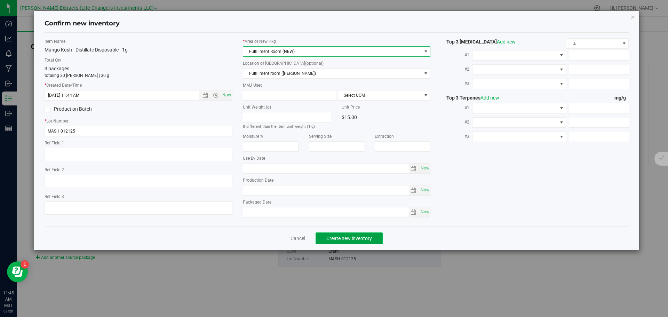
click at [336, 236] on span "Create new inventory" at bounding box center [349, 239] width 46 height 6
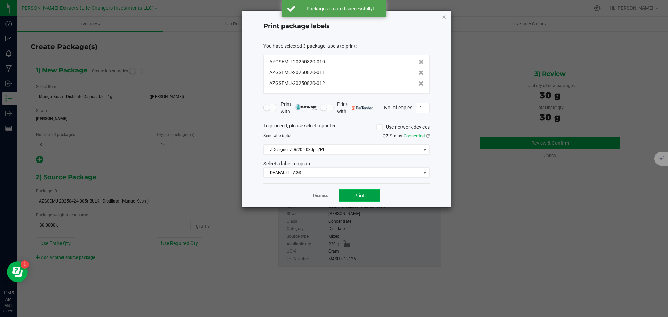
click at [359, 194] on span "Print" at bounding box center [359, 196] width 10 height 6
click at [444, 18] on icon "button" at bounding box center [443, 17] width 5 height 8
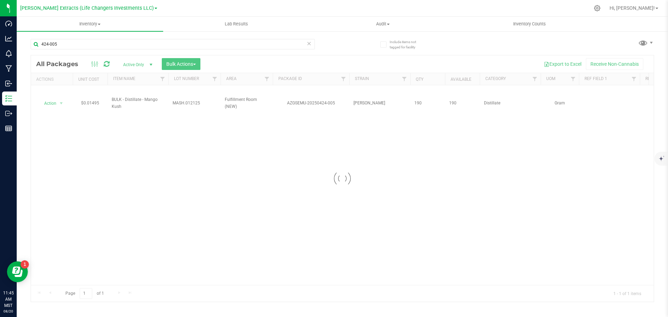
drag, startPoint x: 74, startPoint y: 46, endPoint x: 51, endPoint y: 50, distance: 23.0
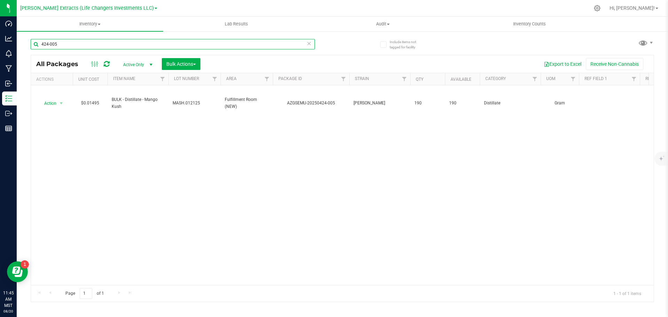
drag, startPoint x: 56, startPoint y: 44, endPoint x: 35, endPoint y: 40, distance: 20.5
click at [35, 40] on input "424-005" at bounding box center [173, 44] width 284 height 10
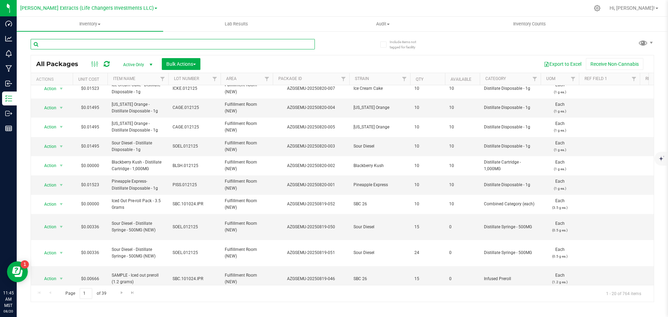
scroll to position [121, 0]
click at [186, 62] on span "Bulk Actions" at bounding box center [181, 64] width 30 height 6
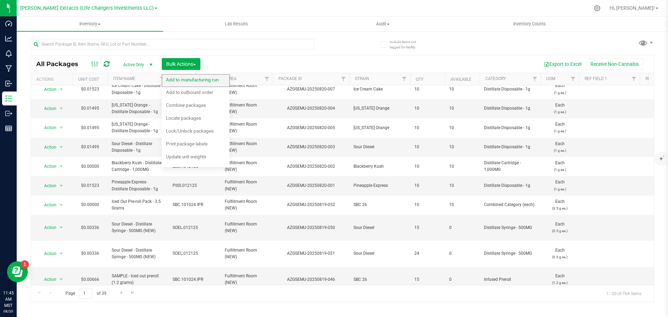
click at [186, 77] on span "Add to manufacturing run" at bounding box center [192, 80] width 53 height 6
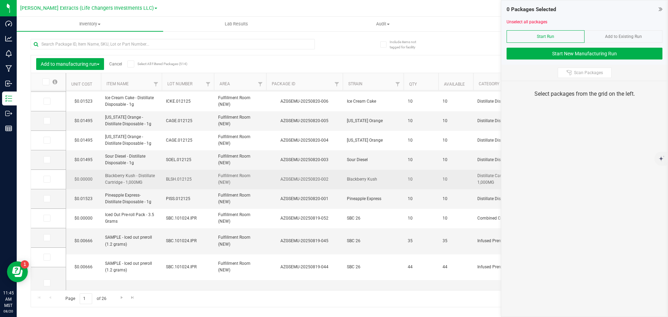
scroll to position [139, 0]
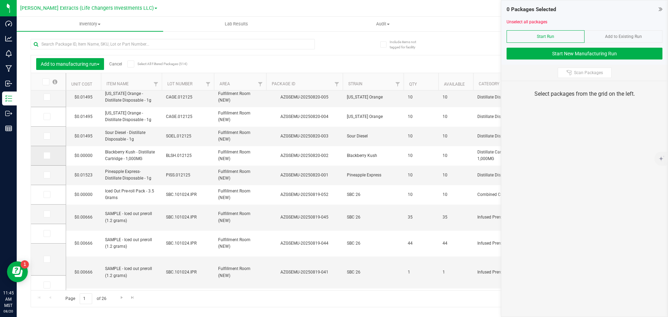
click at [47, 155] on icon at bounding box center [46, 155] width 5 height 0
click at [0, 0] on input "checkbox" at bounding box center [0, 0] width 0 height 0
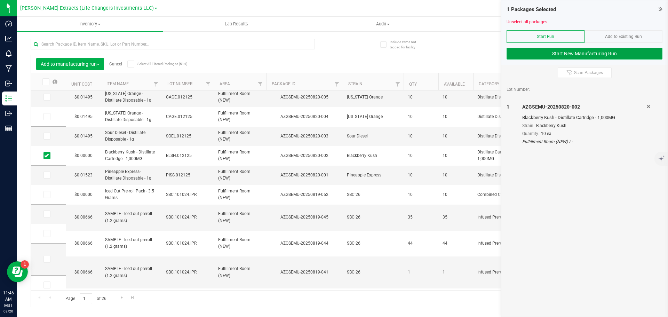
click at [540, 54] on button "Start New Manufacturing Run" at bounding box center [585, 54] width 156 height 12
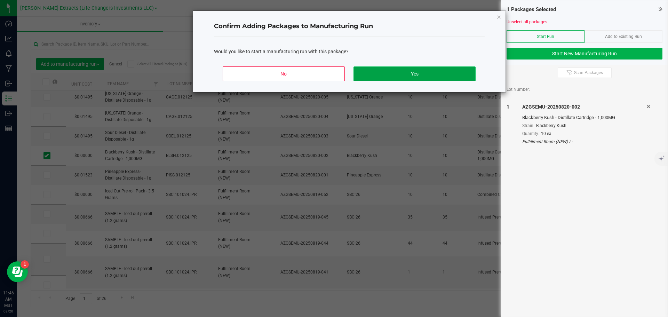
click at [391, 73] on button "Yes" at bounding box center [414, 73] width 122 height 15
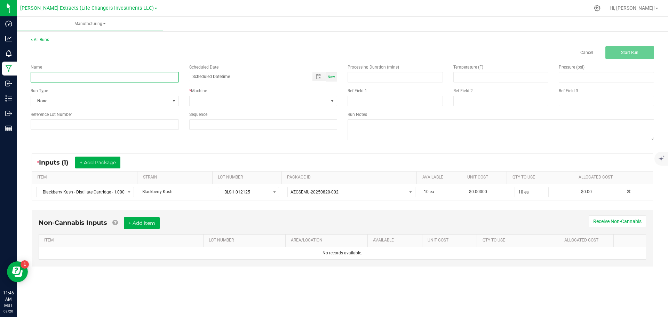
click at [83, 78] on input at bounding box center [105, 77] width 148 height 10
type input "tier change"
click at [331, 76] on span "Now" at bounding box center [331, 77] width 7 height 4
type input "[DATE] 11:46 AM"
click at [331, 100] on span at bounding box center [332, 101] width 6 height 6
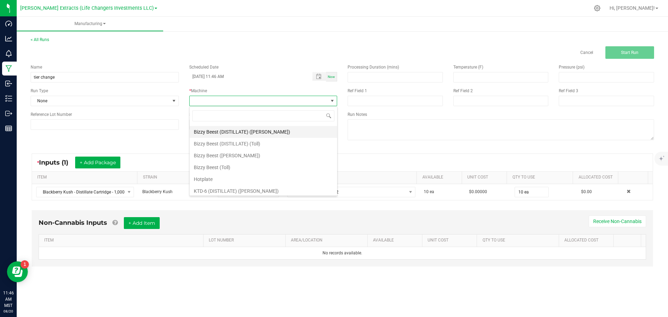
scroll to position [49, 0]
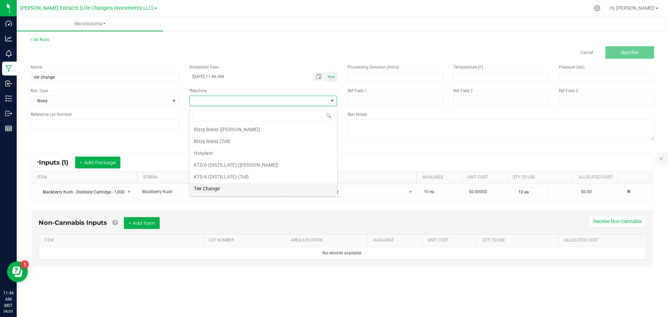
click at [215, 186] on li "Tier Change" at bounding box center [263, 189] width 147 height 12
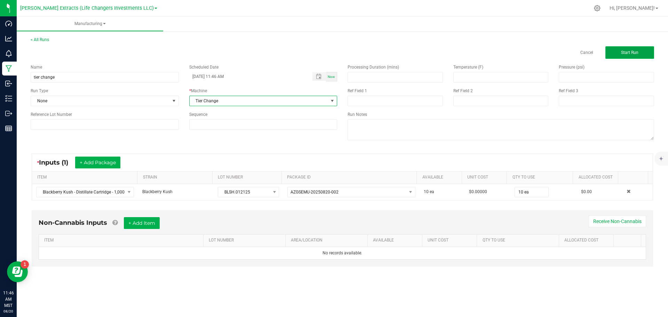
click at [634, 53] on span "Start Run" at bounding box center [629, 52] width 17 height 5
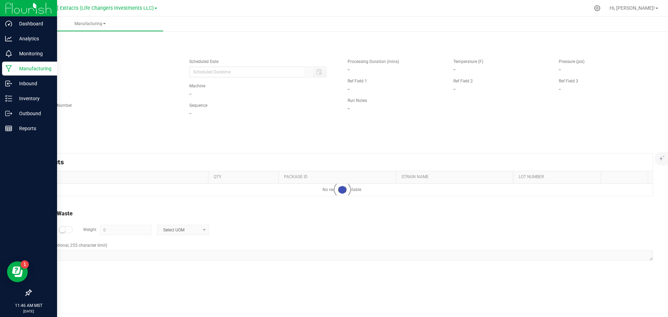
type input "[DATE] 11:46 AM"
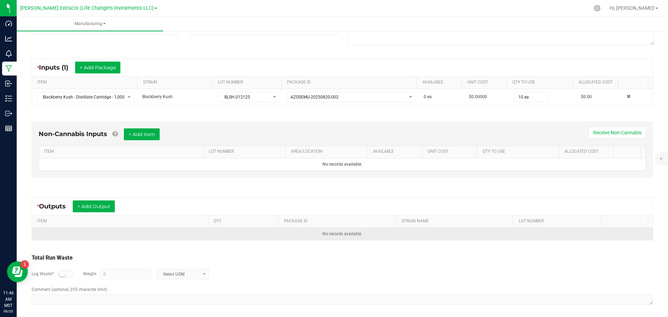
scroll to position [107, 0]
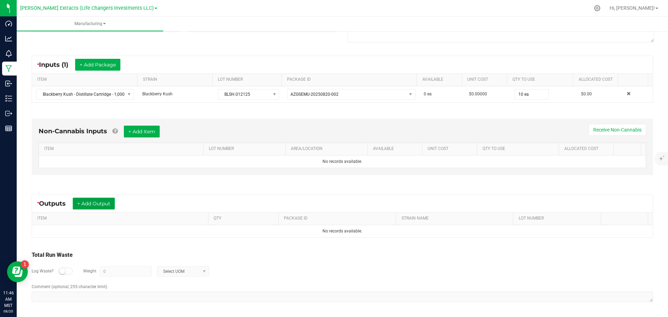
click at [85, 203] on button "+ Add Output" at bounding box center [94, 204] width 42 height 12
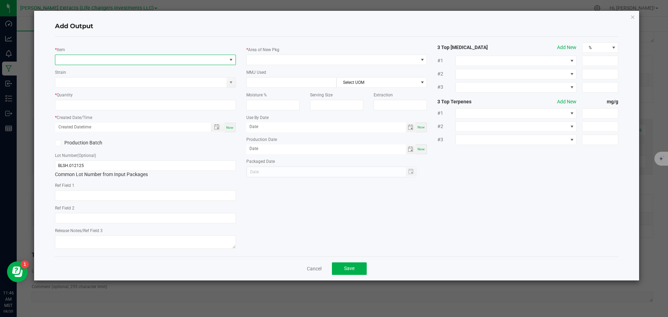
click at [163, 57] on span "NO DATA FOUND" at bounding box center [141, 60] width 172 height 10
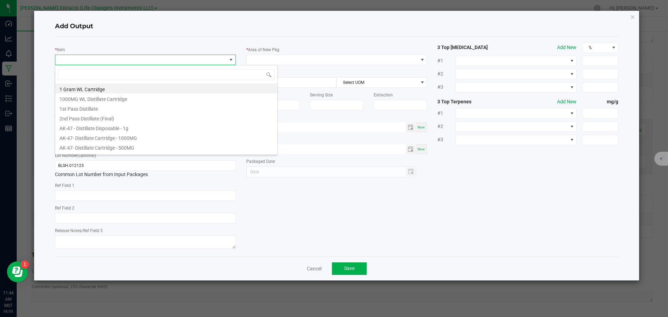
scroll to position [10, 181]
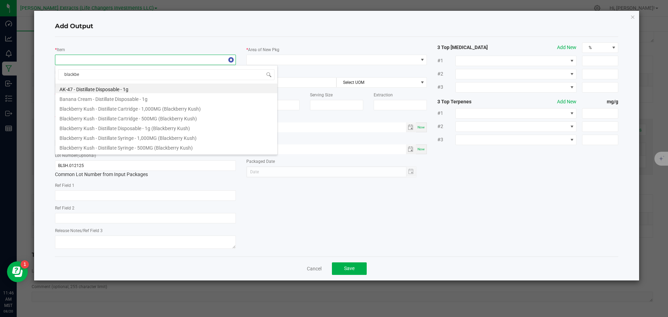
type input "blackber"
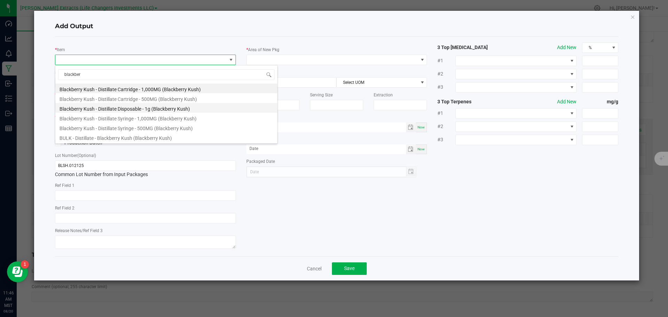
click at [130, 110] on li "Blackberry Kush - Distillate Disposable - 1g (Blackberry Kush)" at bounding box center [166, 108] width 222 height 10
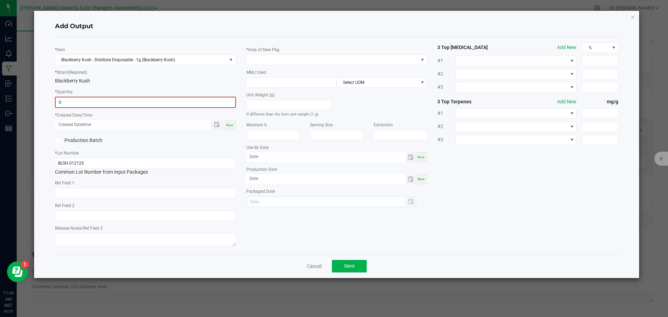
click at [115, 105] on input "0" at bounding box center [146, 102] width 180 height 10
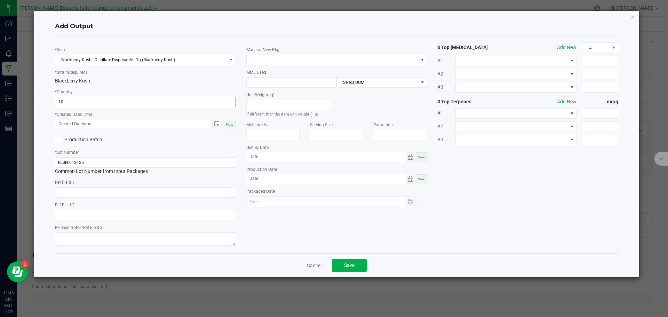
type input "10 ea"
click at [231, 125] on span "Now" at bounding box center [229, 124] width 7 height 4
type input "[DATE] 11:46 AM"
type input "[DATE]"
click at [423, 61] on span at bounding box center [423, 60] width 6 height 6
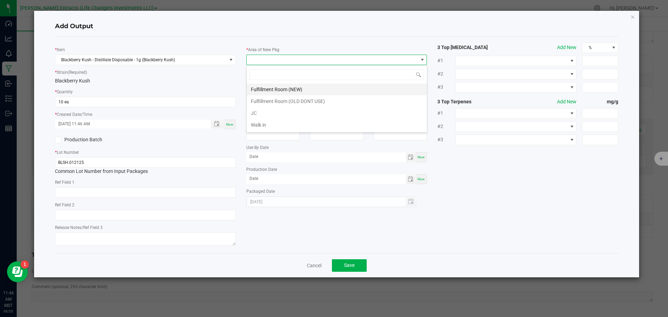
click at [293, 90] on li "Fulfillment Room (NEW)" at bounding box center [337, 89] width 180 height 12
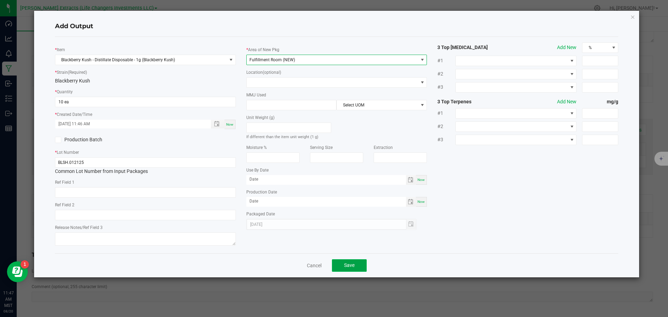
click at [356, 265] on button "Save" at bounding box center [349, 265] width 35 height 13
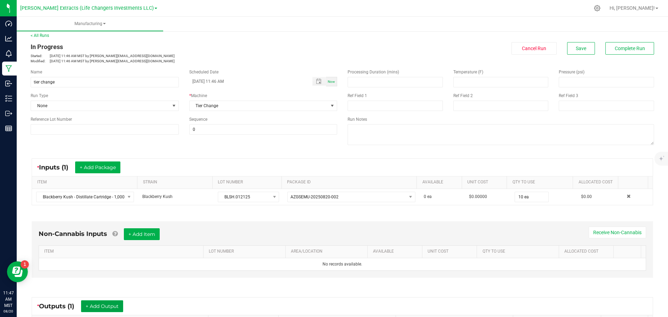
scroll to position [0, 0]
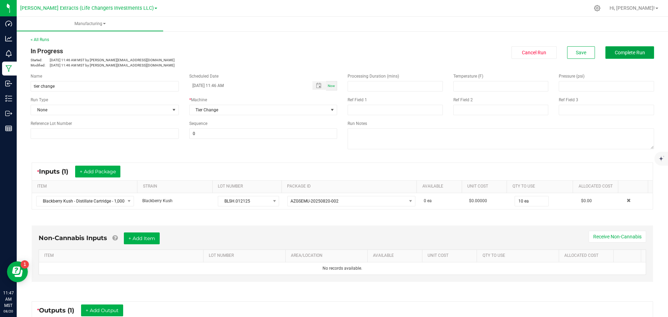
click at [616, 51] on span "Complete Run" at bounding box center [630, 53] width 30 height 6
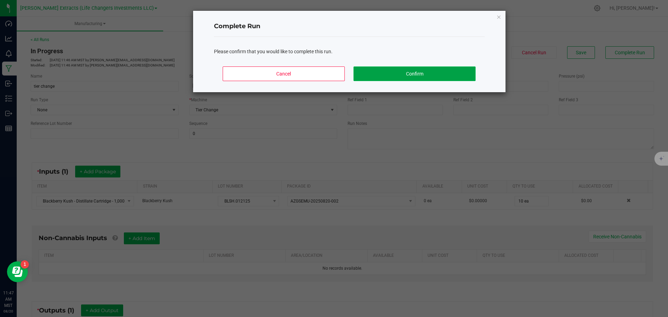
click at [400, 76] on button "Confirm" at bounding box center [414, 73] width 122 height 15
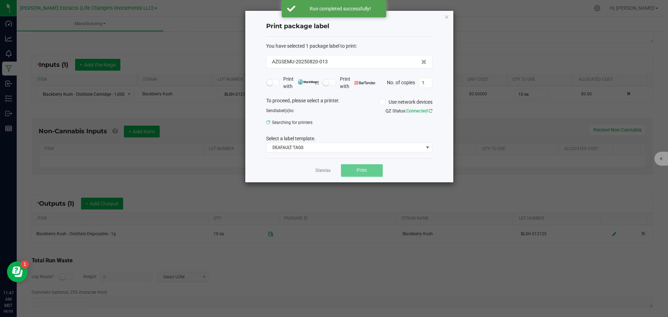
scroll to position [112, 0]
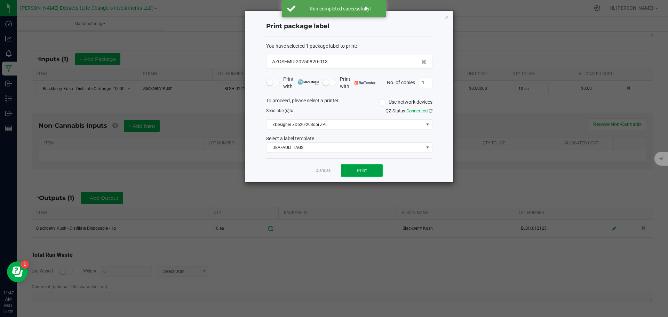
click at [368, 170] on button "Print" at bounding box center [362, 170] width 42 height 13
click at [447, 18] on icon "button" at bounding box center [446, 17] width 5 height 8
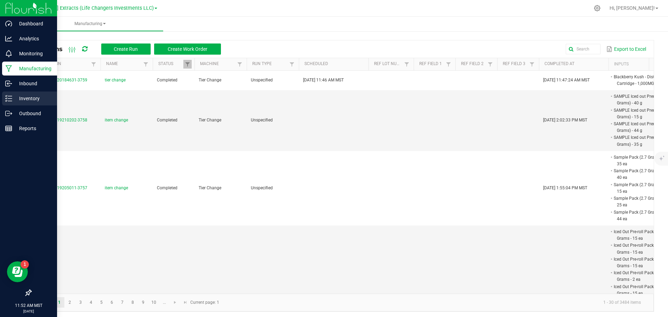
click at [17, 100] on p "Inventory" at bounding box center [33, 98] width 42 height 8
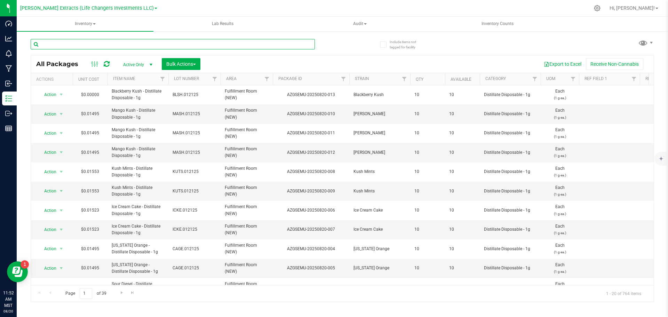
click at [88, 46] on input "text" at bounding box center [173, 44] width 284 height 10
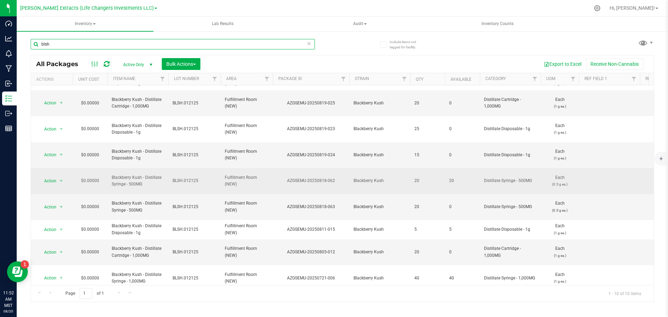
scroll to position [22, 0]
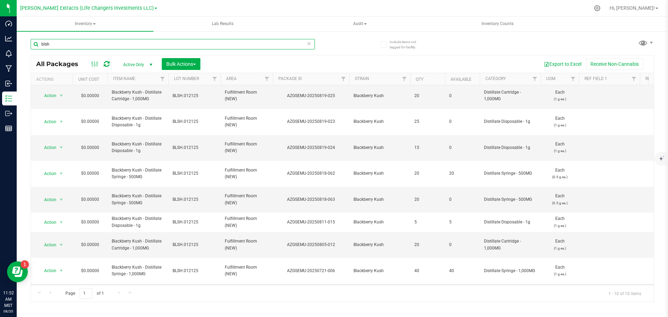
type input "blsh"
click at [56, 297] on span "Action" at bounding box center [47, 302] width 19 height 10
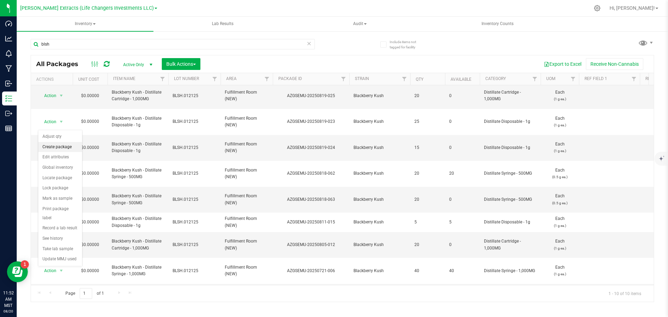
click at [69, 148] on li "Create package" at bounding box center [60, 147] width 44 height 10
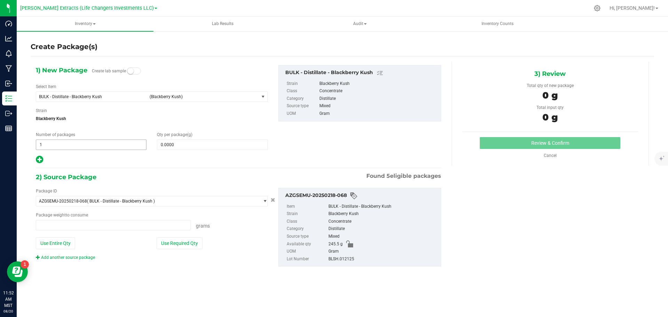
type input "0.0000 g"
click at [76, 93] on span "BULK - Distillate - Blackberry Kush (Blackberry Kush)" at bounding box center [147, 97] width 223 height 10
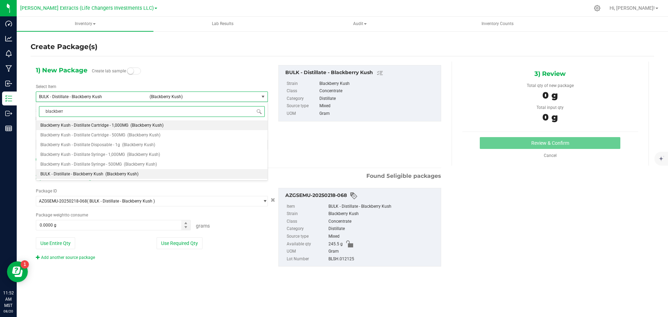
type input "blackberry"
click at [89, 146] on span "Blackberry Kush - Distillate Disposable - 1g" at bounding box center [80, 144] width 80 height 5
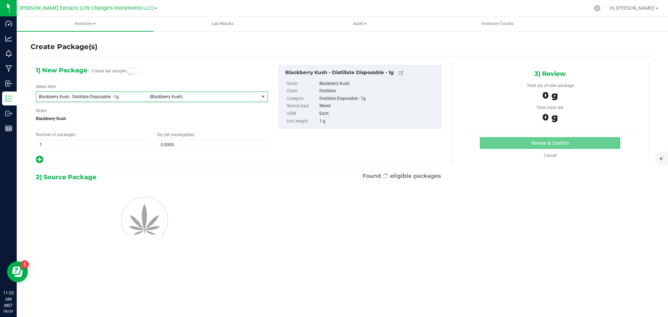
type input "0"
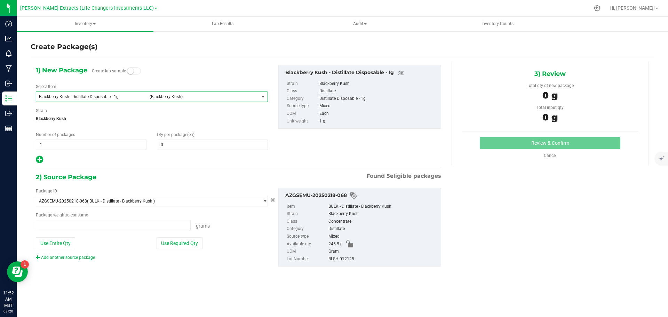
type input "0.0000 g"
click at [202, 146] on span "0 0" at bounding box center [212, 144] width 111 height 10
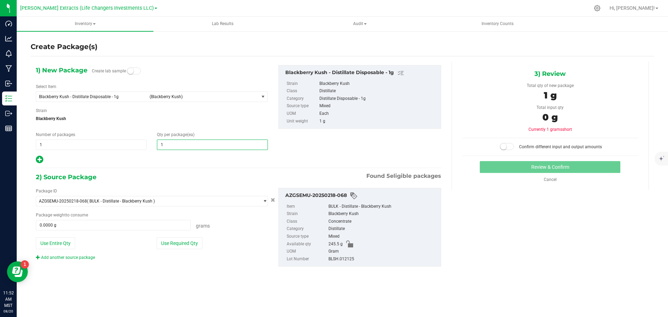
type input "10"
drag, startPoint x: 50, startPoint y: 142, endPoint x: 32, endPoint y: 141, distance: 17.8
click at [33, 141] on div "Number of packages 1 1" at bounding box center [91, 140] width 121 height 18
type input "3"
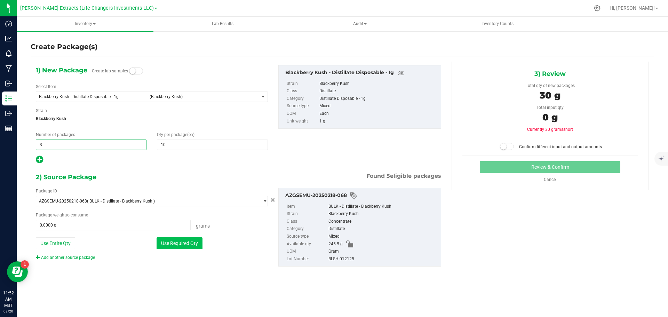
type input "3"
click at [172, 245] on button "Use Required Qty" at bounding box center [180, 243] width 46 height 12
type input "30.0000 g"
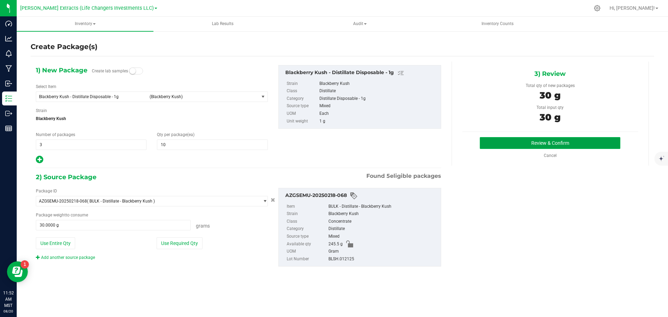
click at [525, 141] on button "Review & Confirm" at bounding box center [550, 143] width 141 height 12
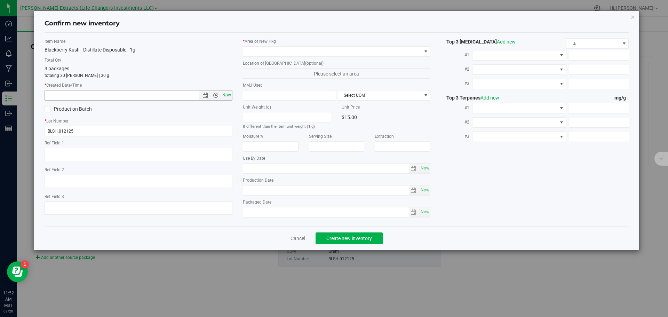
click at [227, 94] on span "Now" at bounding box center [227, 95] width 12 height 10
type input "[DATE] 11:52 AM"
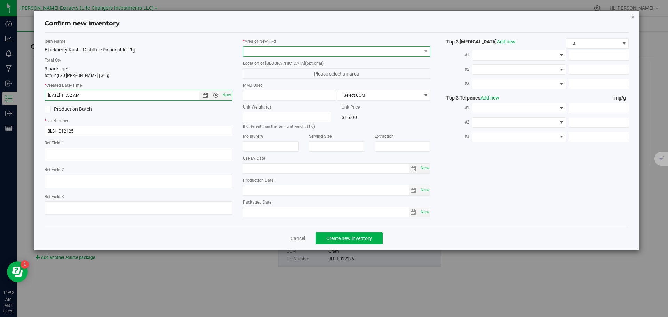
click at [271, 49] on span at bounding box center [332, 52] width 178 height 10
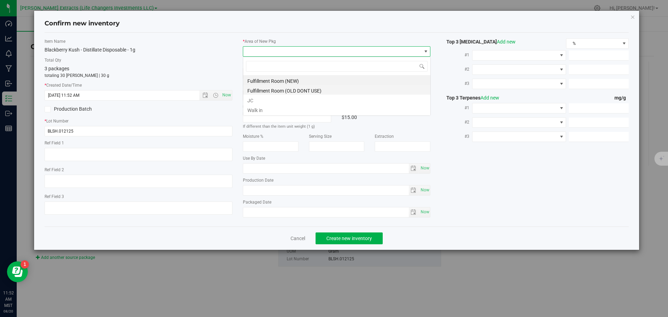
scroll to position [10, 188]
click at [300, 78] on li "Fulfillment Room (NEW)" at bounding box center [336, 80] width 187 height 10
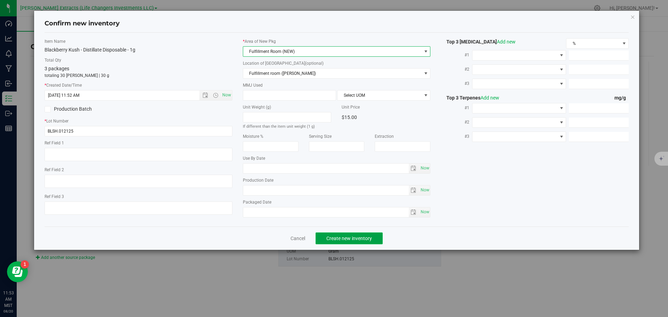
click at [352, 237] on span "Create new inventory" at bounding box center [349, 239] width 46 height 6
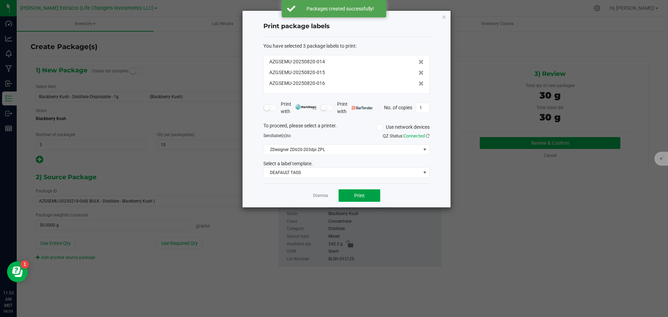
click at [367, 197] on button "Print" at bounding box center [359, 195] width 42 height 13
